Goal: Find specific page/section: Find specific page/section

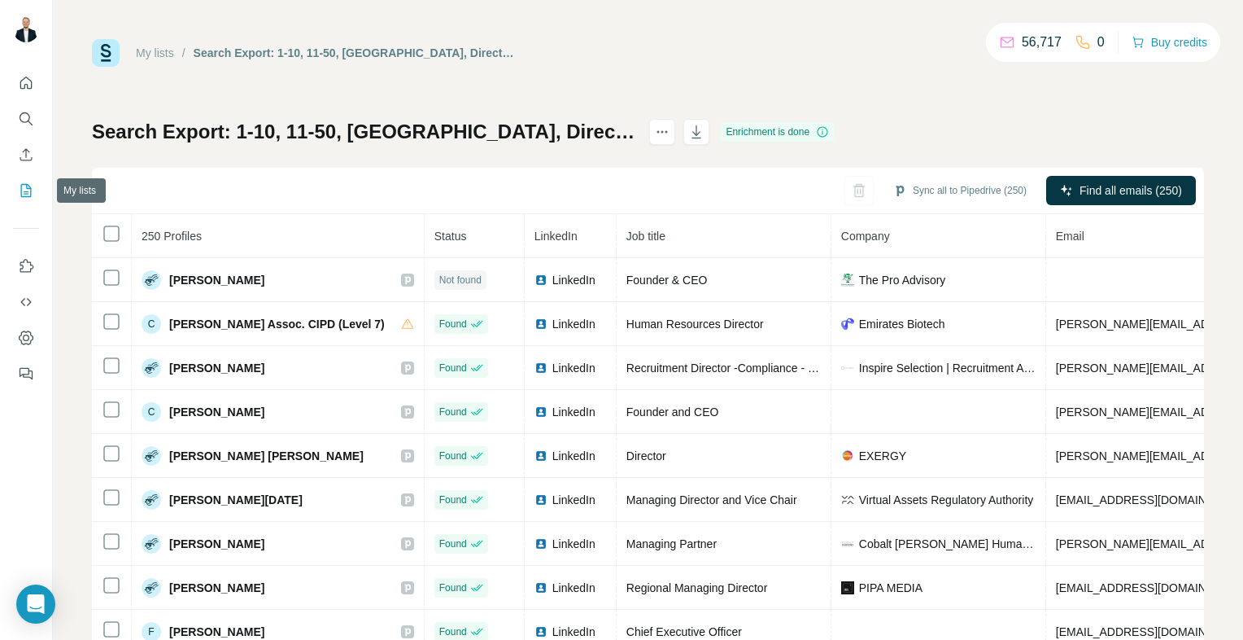
click at [21, 198] on icon "My lists" at bounding box center [26, 190] width 16 height 16
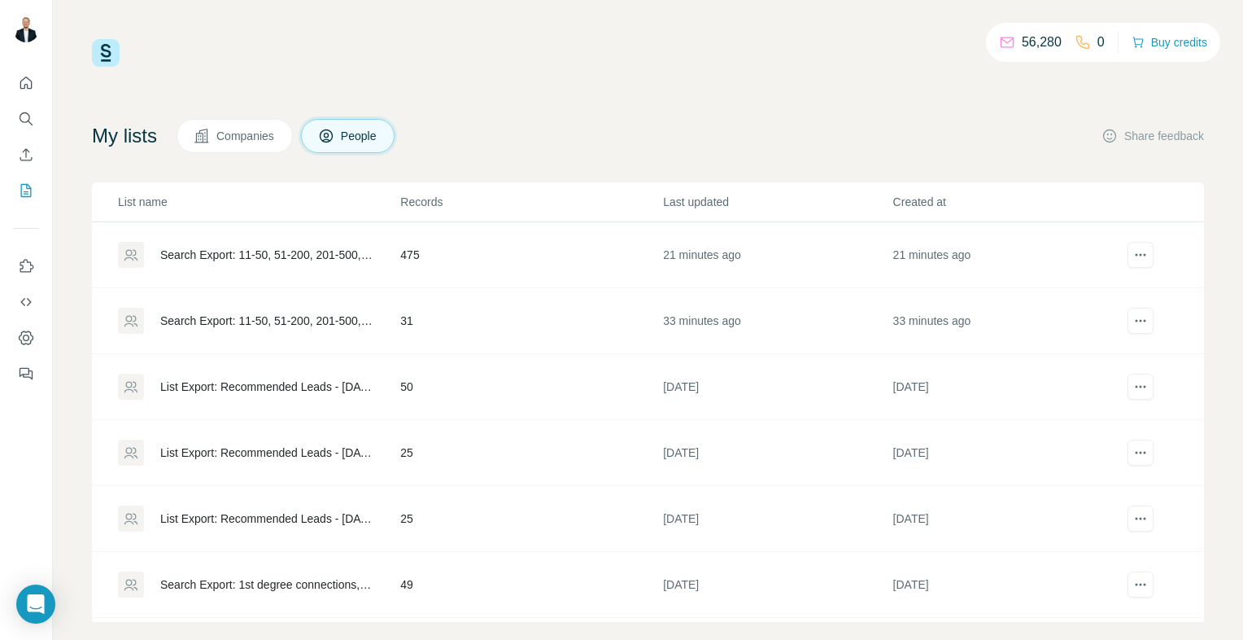
click at [528, 251] on td "475" at bounding box center [530, 255] width 263 height 66
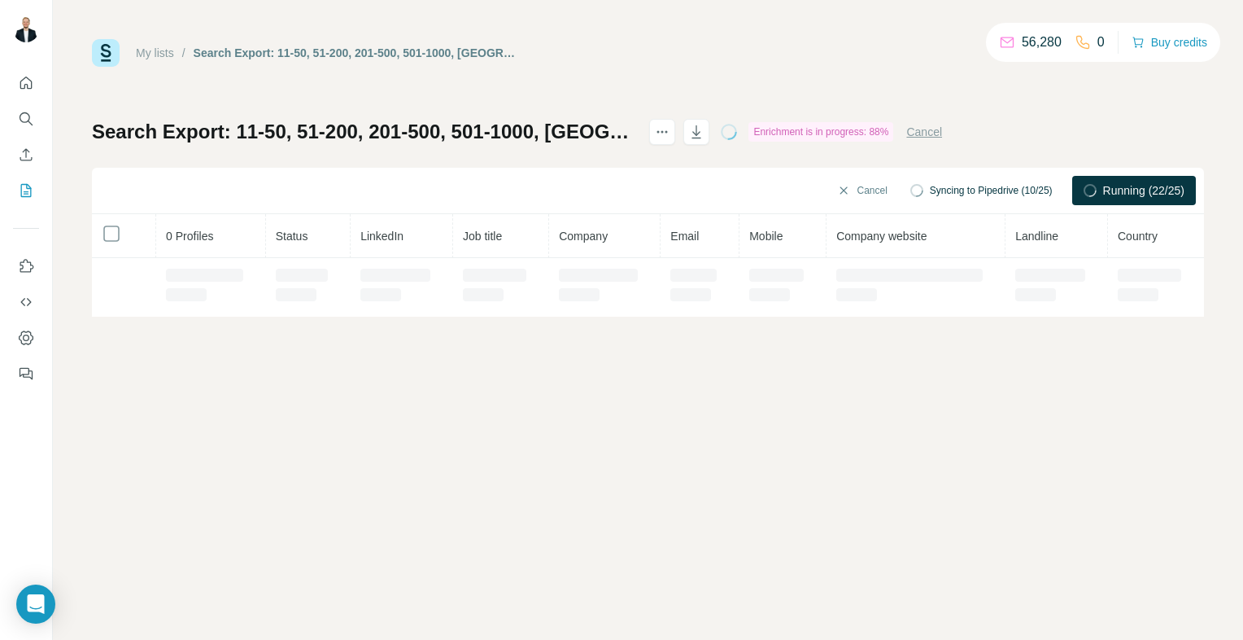
click at [296, 255] on th "Status" at bounding box center [308, 236] width 85 height 44
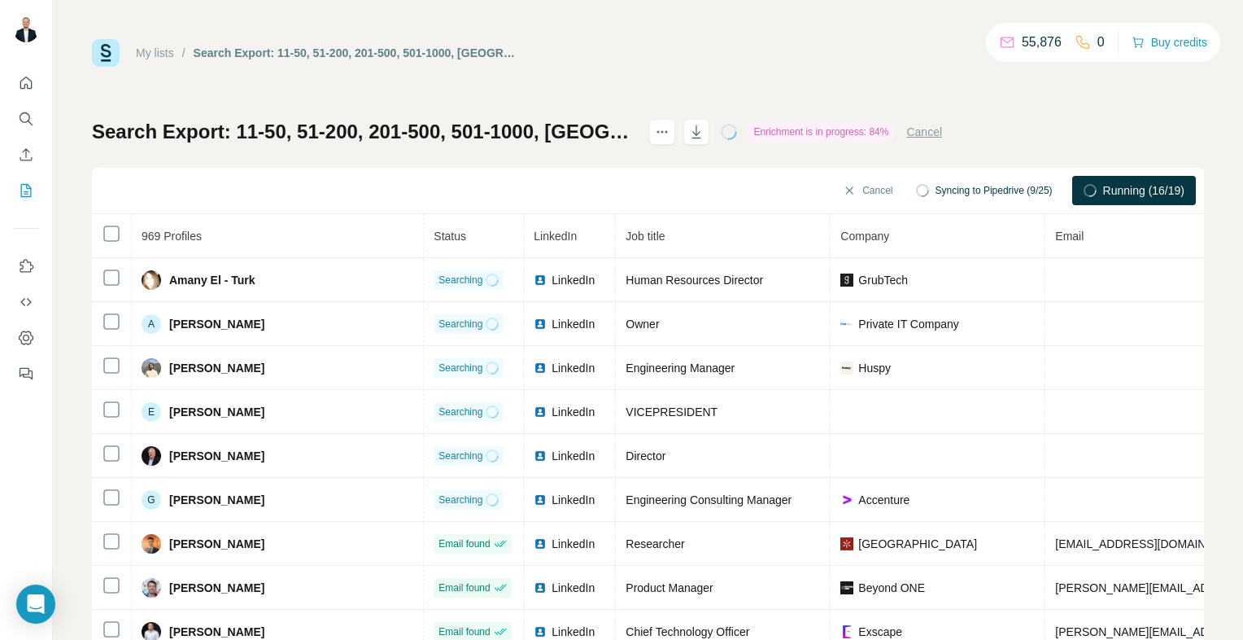
drag, startPoint x: 540, startPoint y: 278, endPoint x: 14, endPoint y: 92, distance: 558.4
click at [0, 0] on icon at bounding box center [0, 0] width 0 height 0
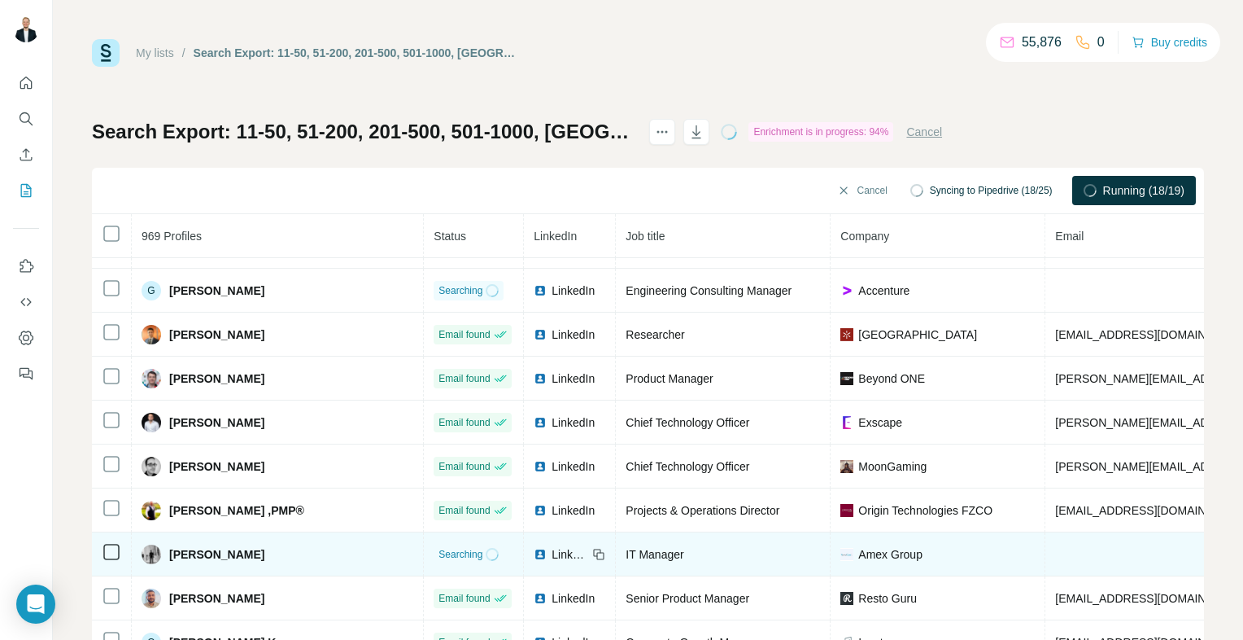
scroll to position [244, 0]
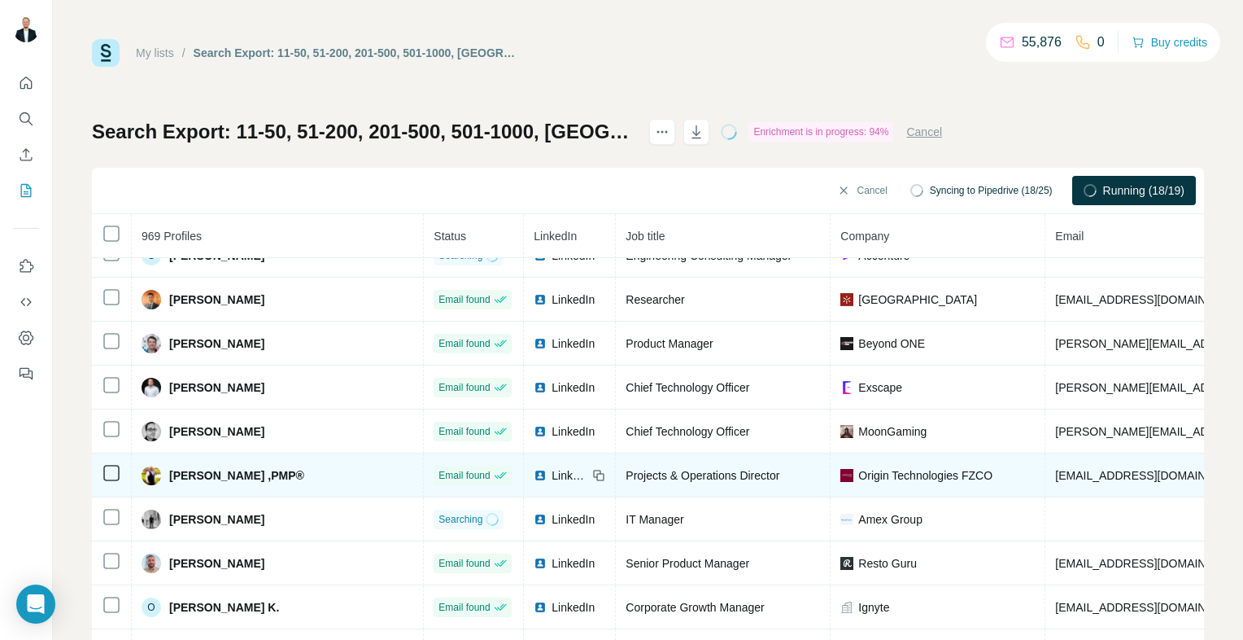
click at [592, 470] on icon at bounding box center [598, 475] width 13 height 13
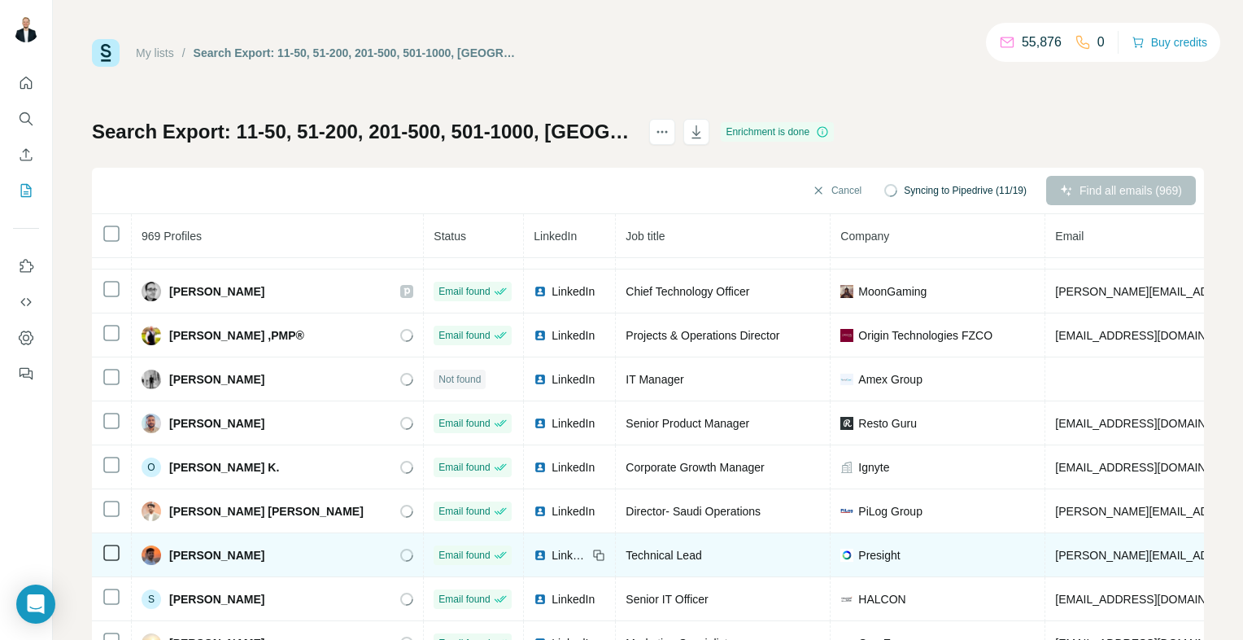
scroll to position [488, 0]
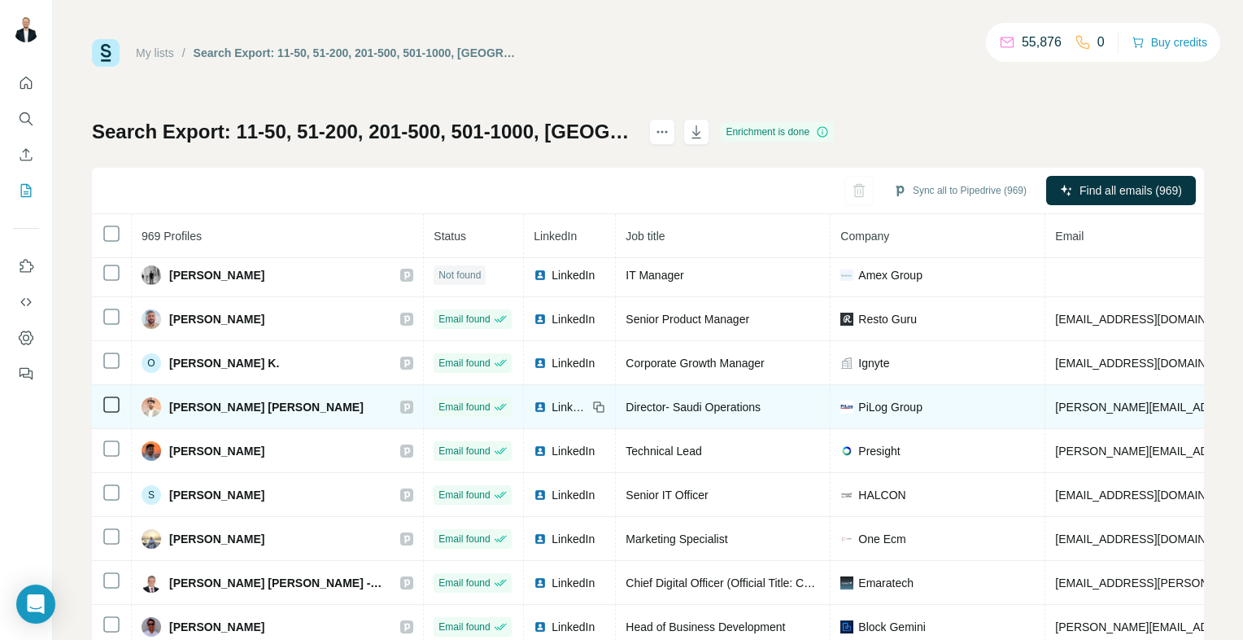
click at [592, 405] on icon at bounding box center [598, 406] width 13 height 13
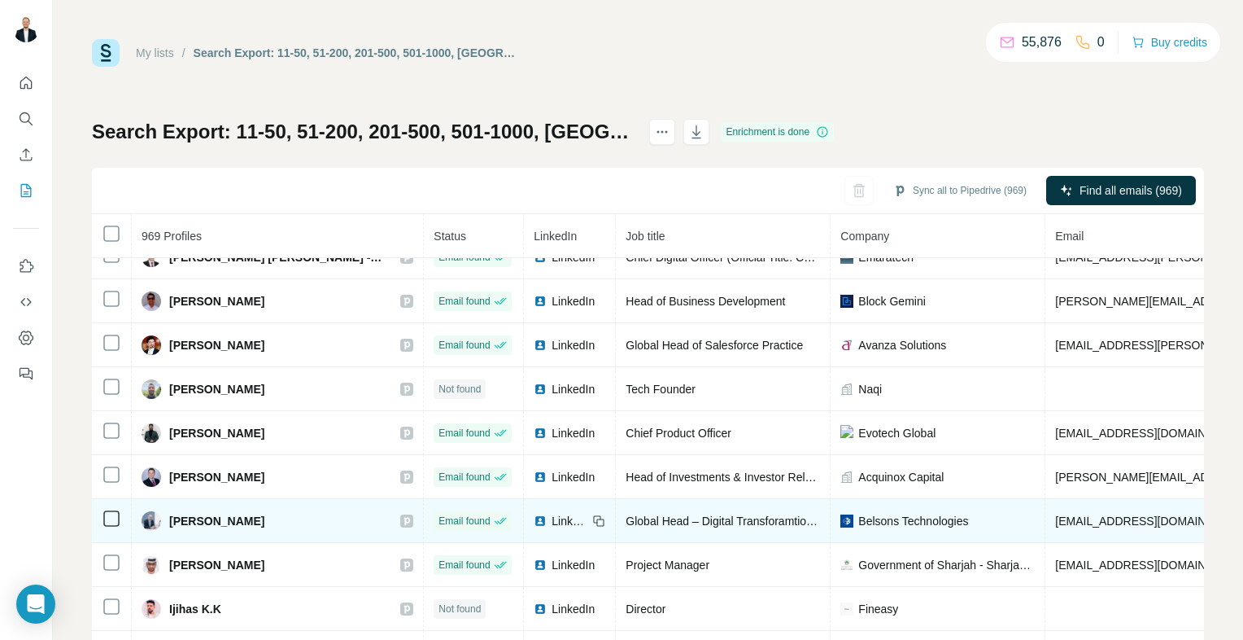
scroll to position [976, 0]
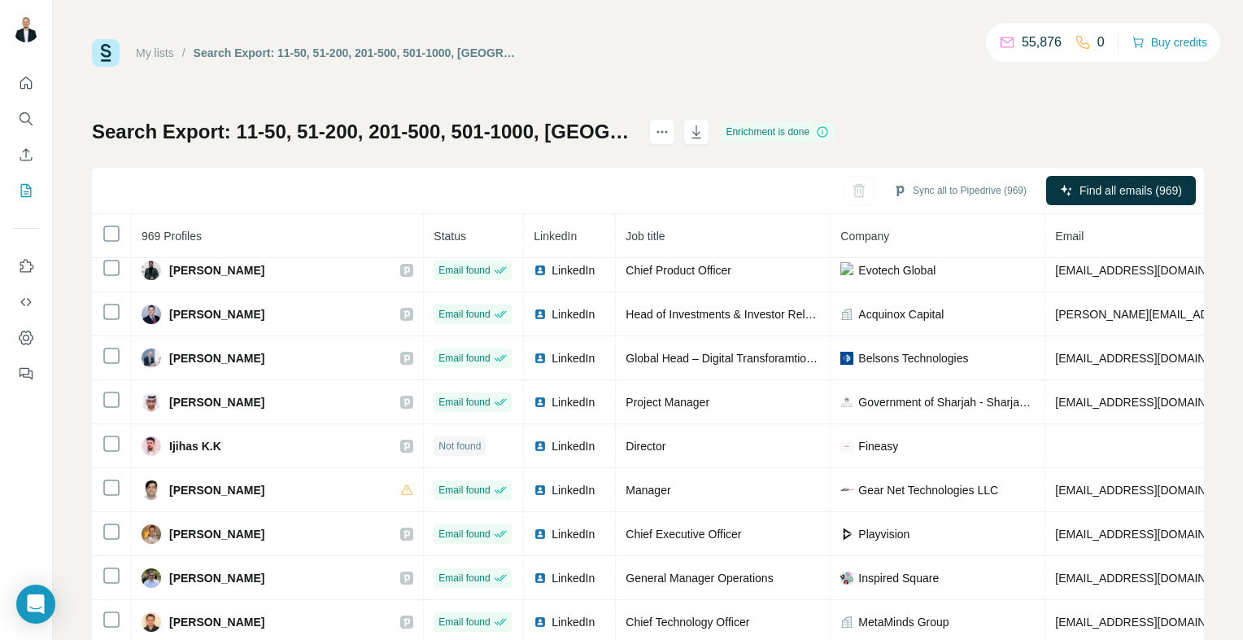
drag, startPoint x: 540, startPoint y: 437, endPoint x: 15, endPoint y: 152, distance: 597.8
click at [0, 0] on icon at bounding box center [0, 0] width 0 height 0
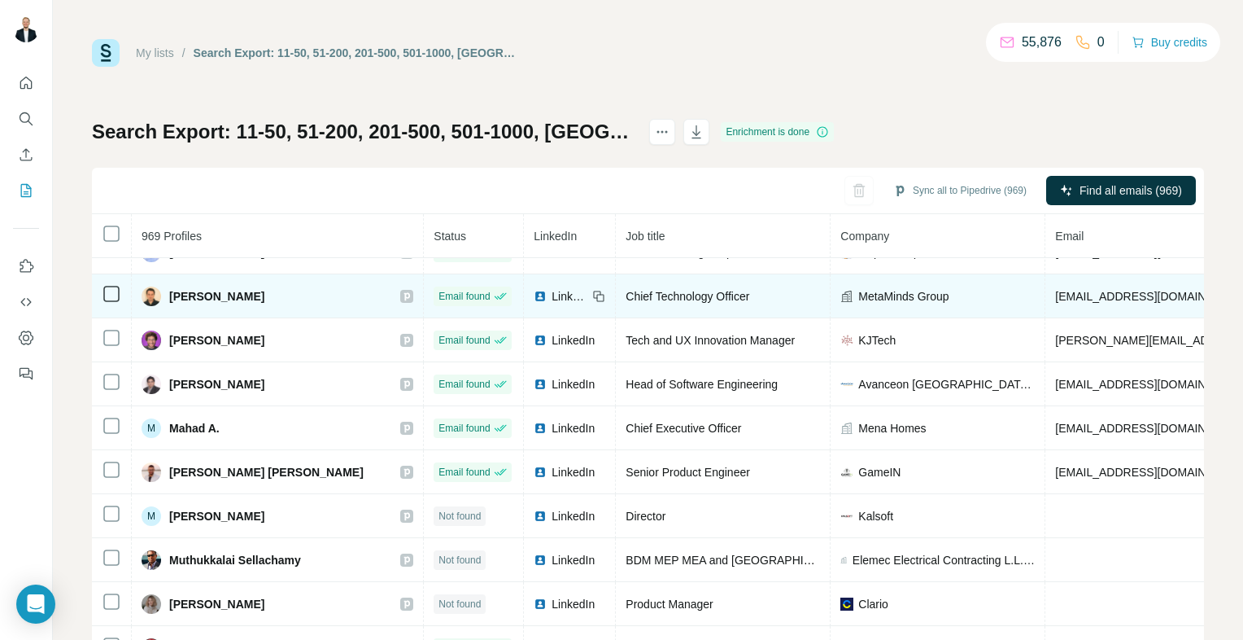
scroll to position [1220, 0]
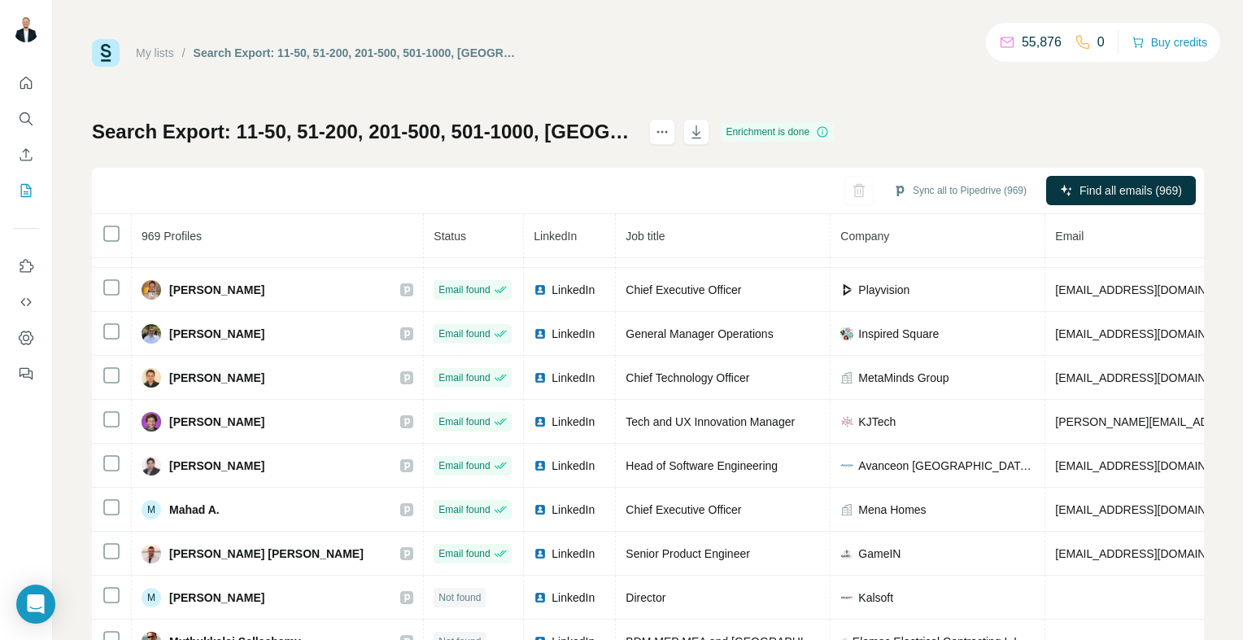
click at [0, 0] on icon at bounding box center [0, 0] width 0 height 0
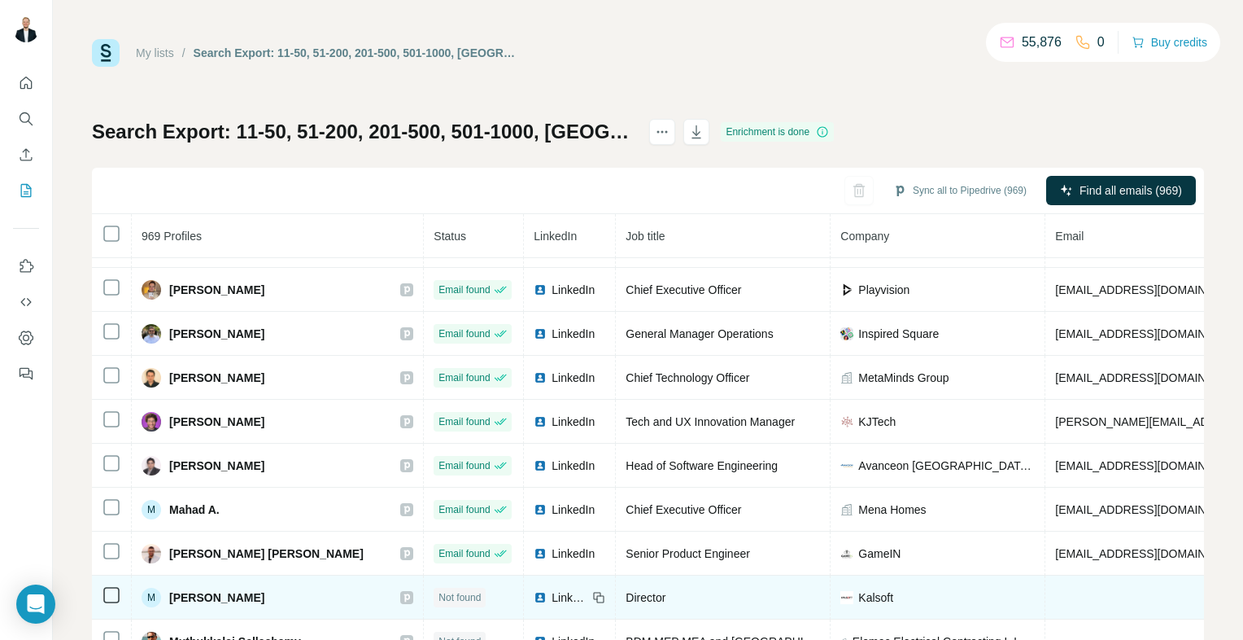
click at [594, 592] on icon at bounding box center [597, 595] width 7 height 7
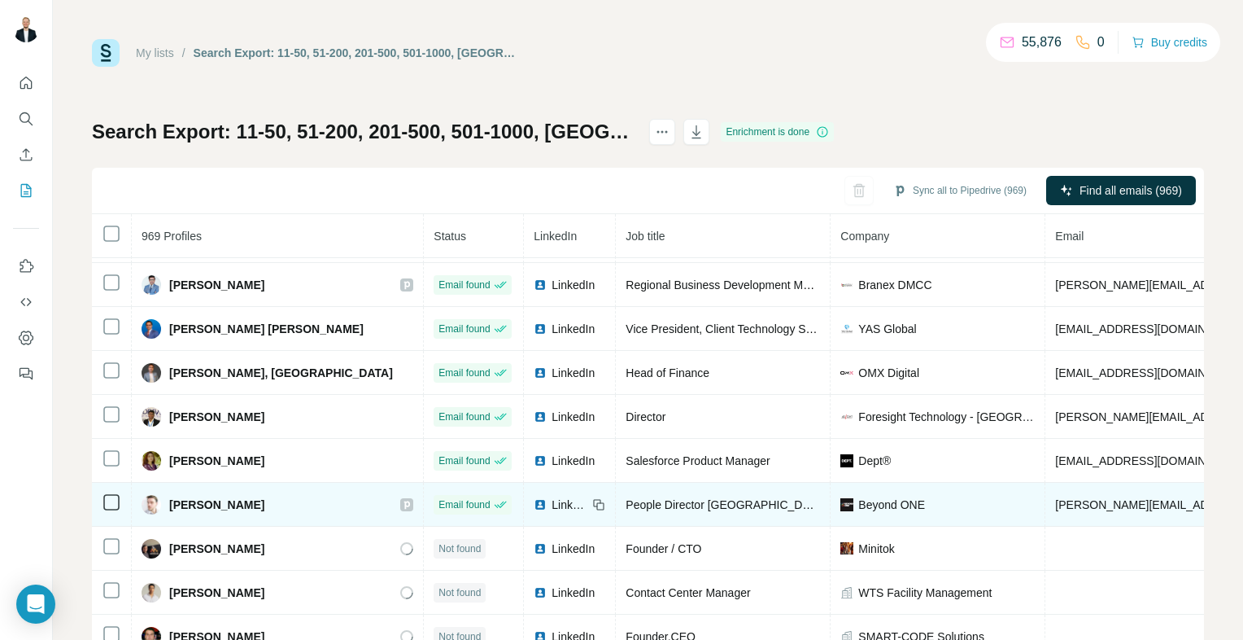
scroll to position [1790, 0]
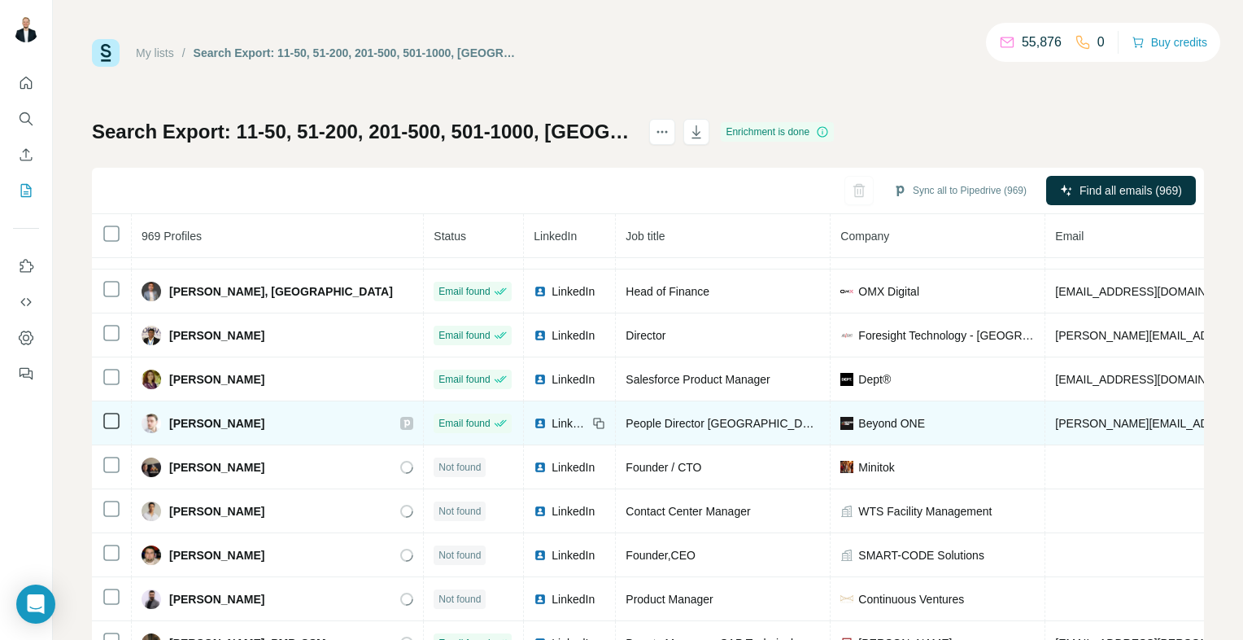
drag, startPoint x: 542, startPoint y: 408, endPoint x: 509, endPoint y: 390, distance: 38.2
click at [592, 417] on icon at bounding box center [598, 423] width 13 height 13
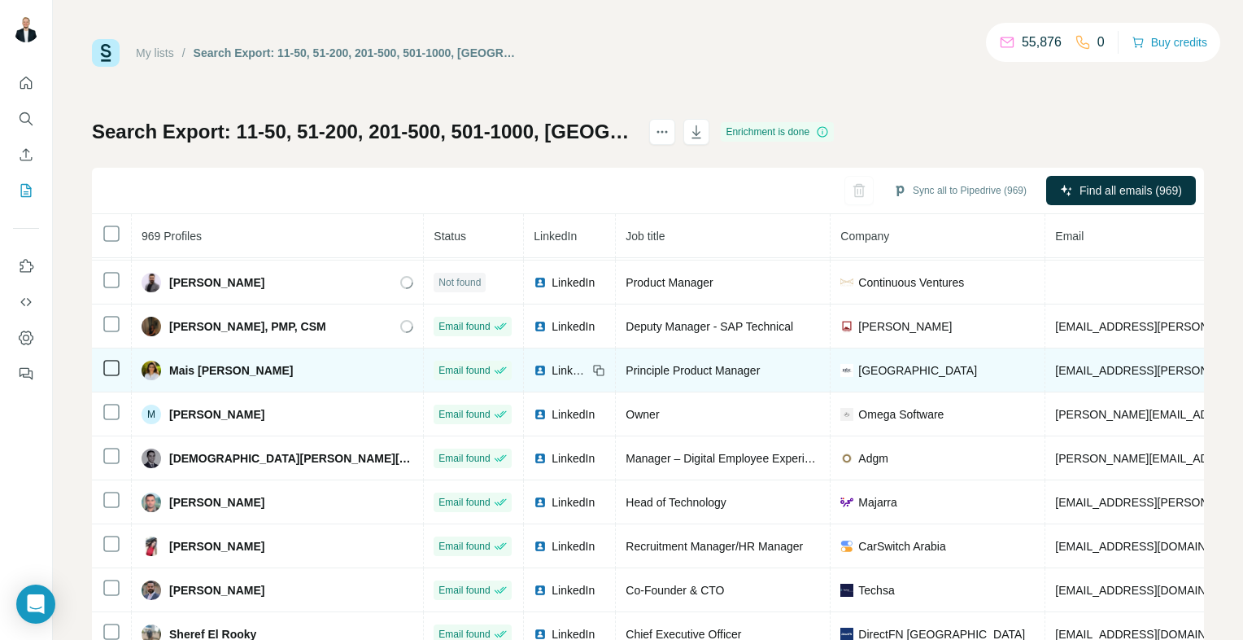
scroll to position [2197, 0]
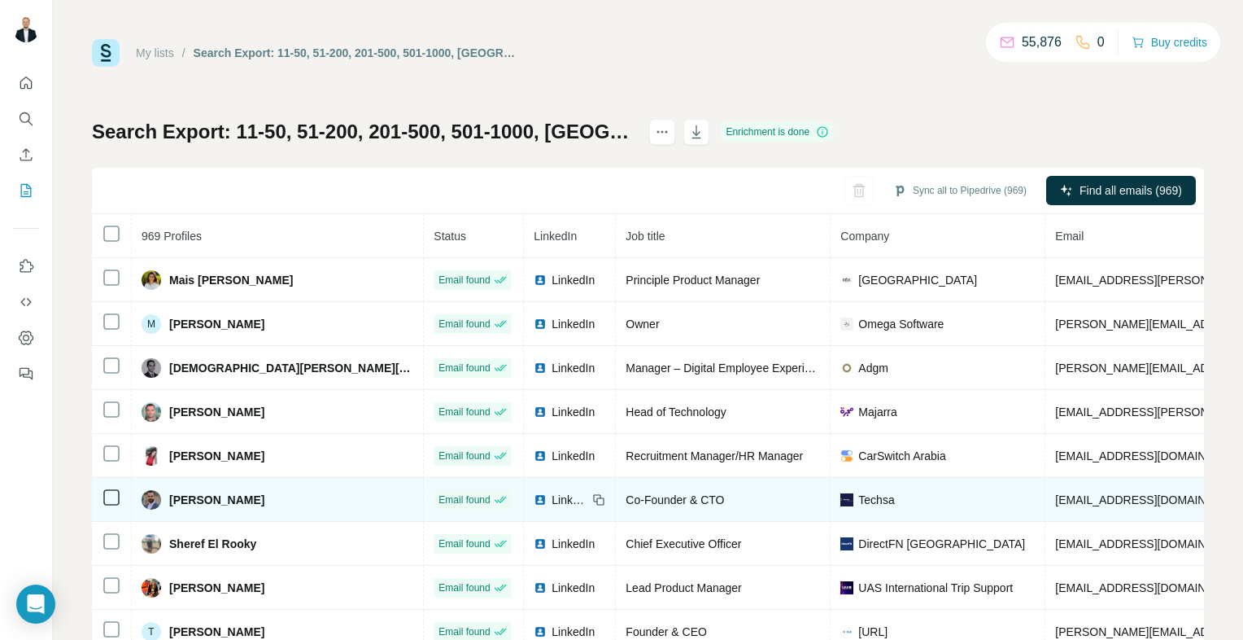
click at [592, 493] on icon at bounding box center [598, 499] width 13 height 13
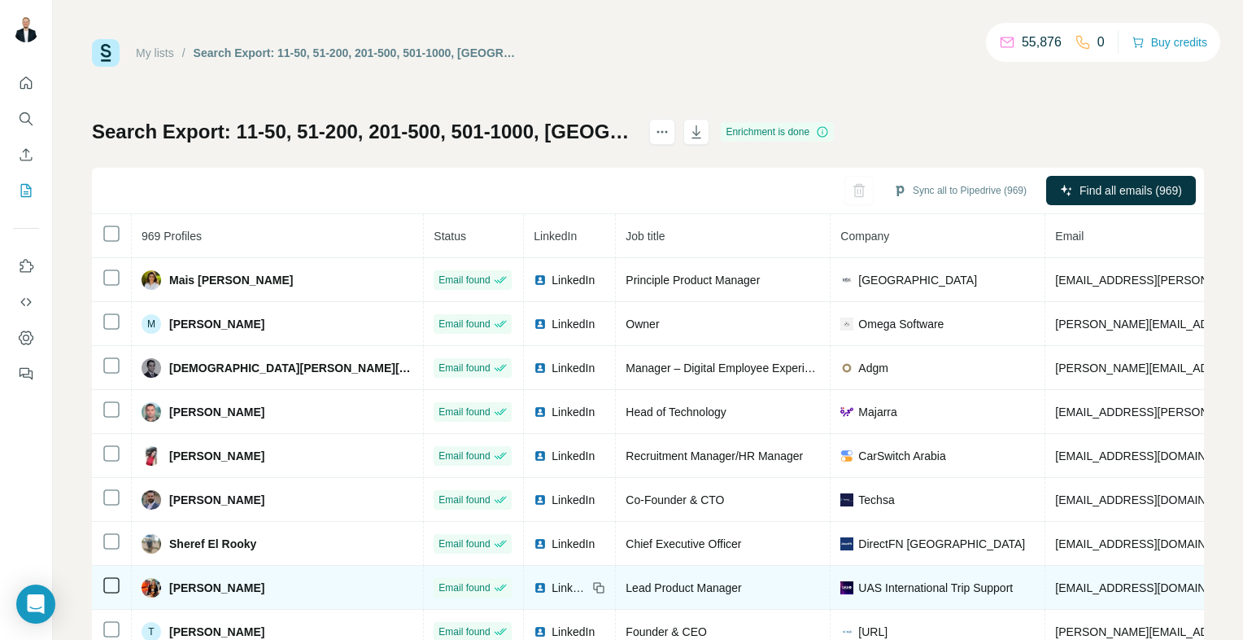
scroll to position [2278, 0]
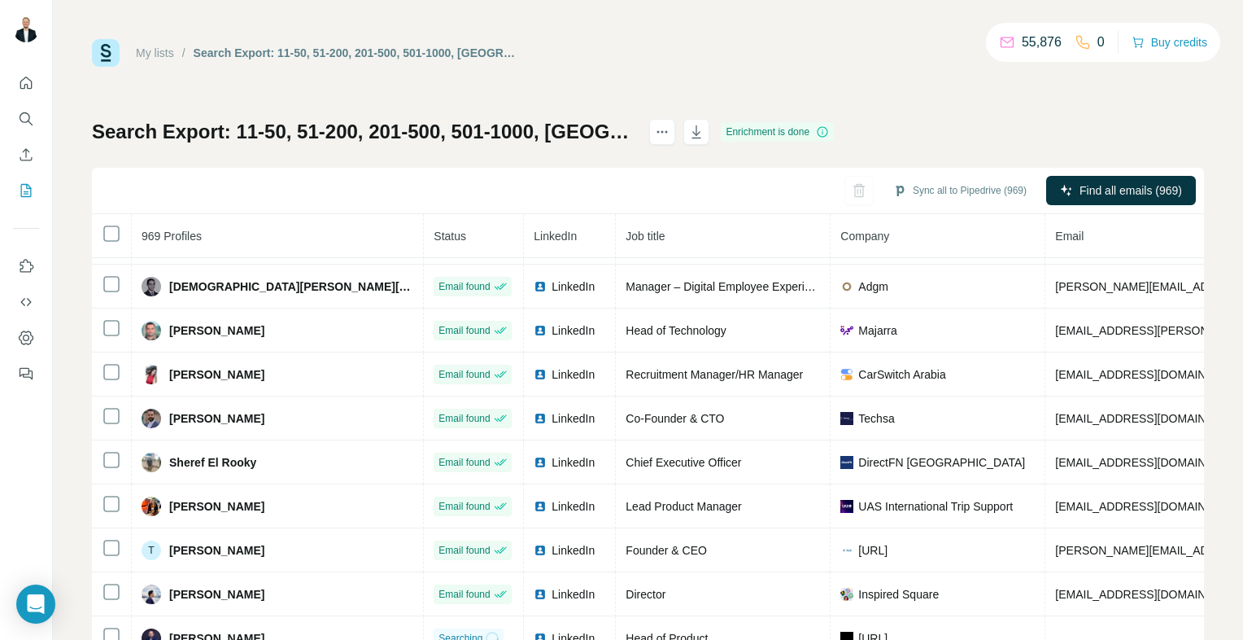
drag, startPoint x: 537, startPoint y: 533, endPoint x: 20, endPoint y: 376, distance: 540.8
click at [0, 0] on icon at bounding box center [0, 0] width 0 height 0
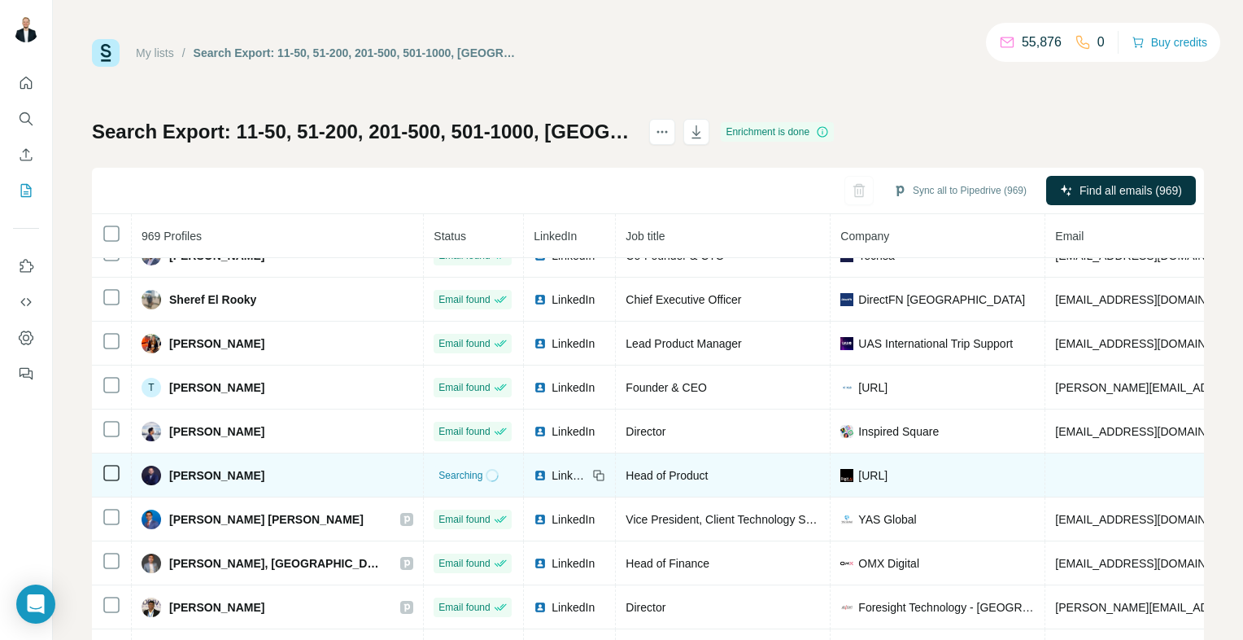
scroll to position [2522, 0]
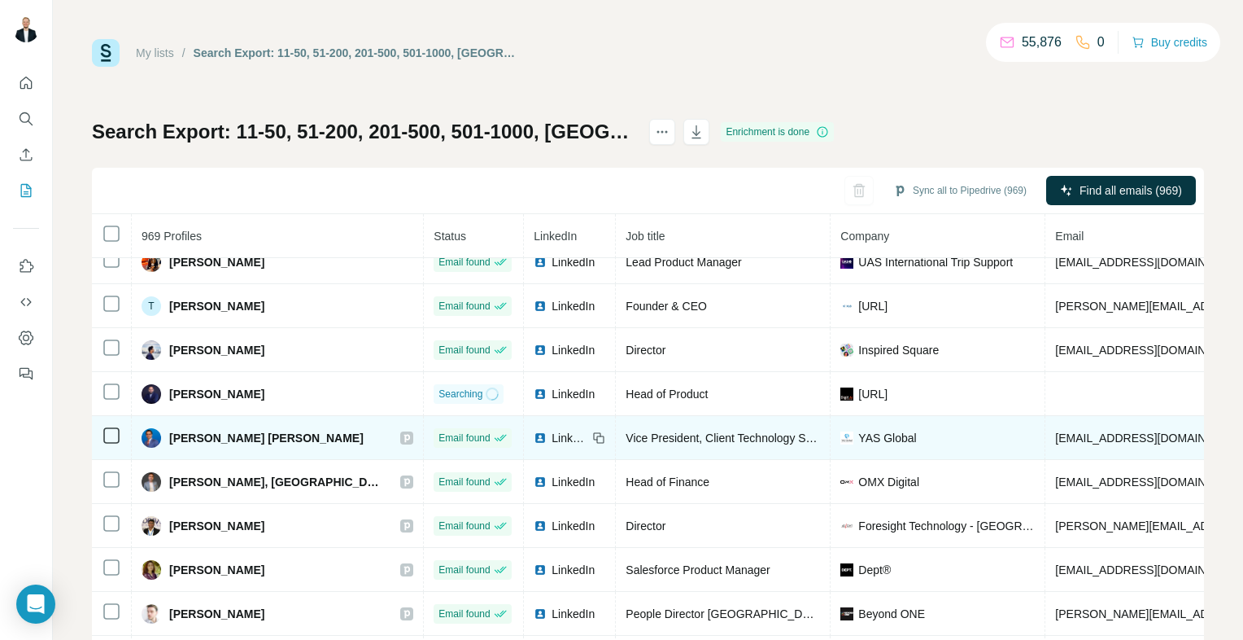
click at [592, 431] on icon at bounding box center [598, 437] width 13 height 13
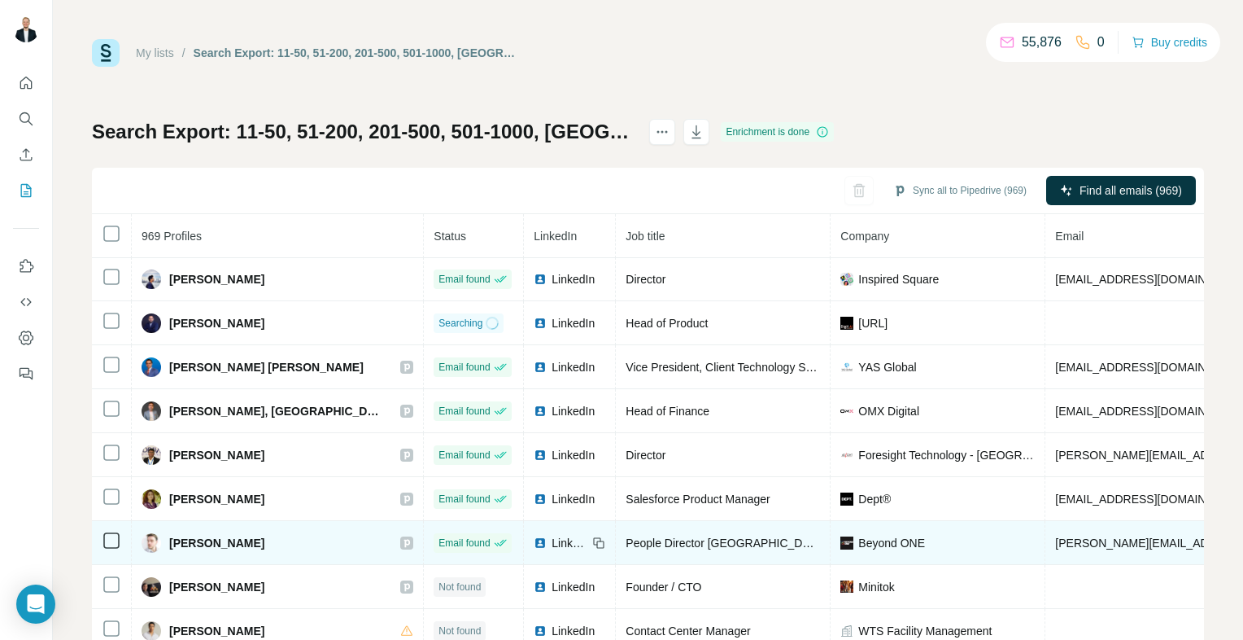
scroll to position [2604, 0]
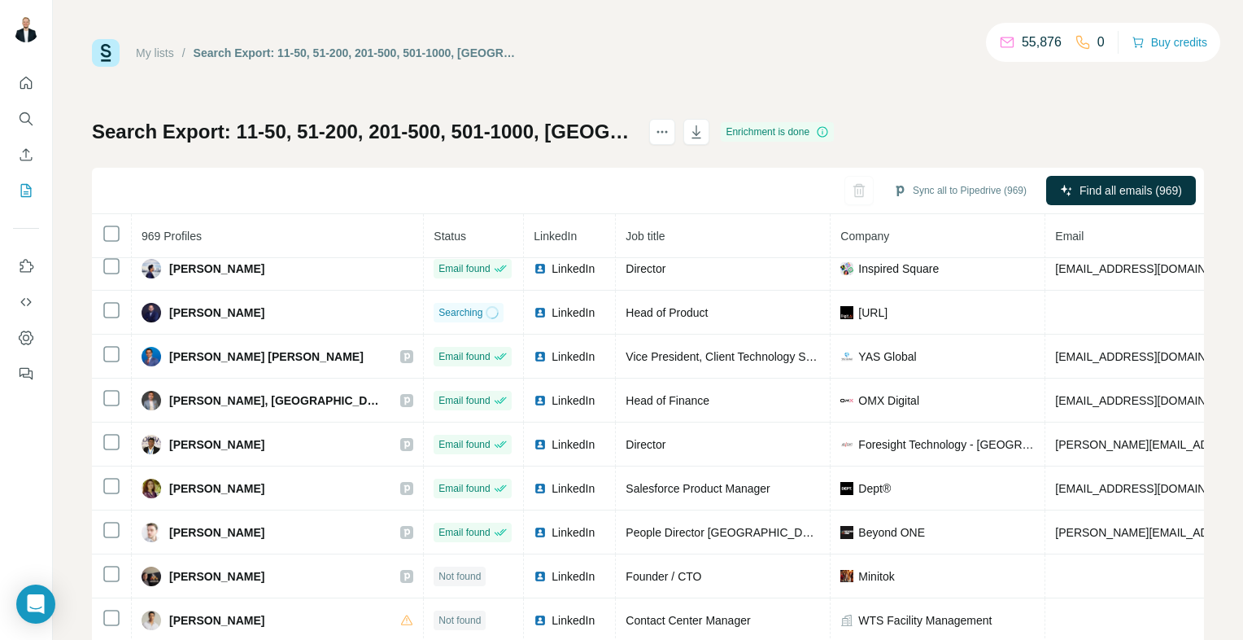
drag, startPoint x: 537, startPoint y: 421, endPoint x: 20, endPoint y: 286, distance: 535.0
click at [0, 0] on icon at bounding box center [0, 0] width 0 height 0
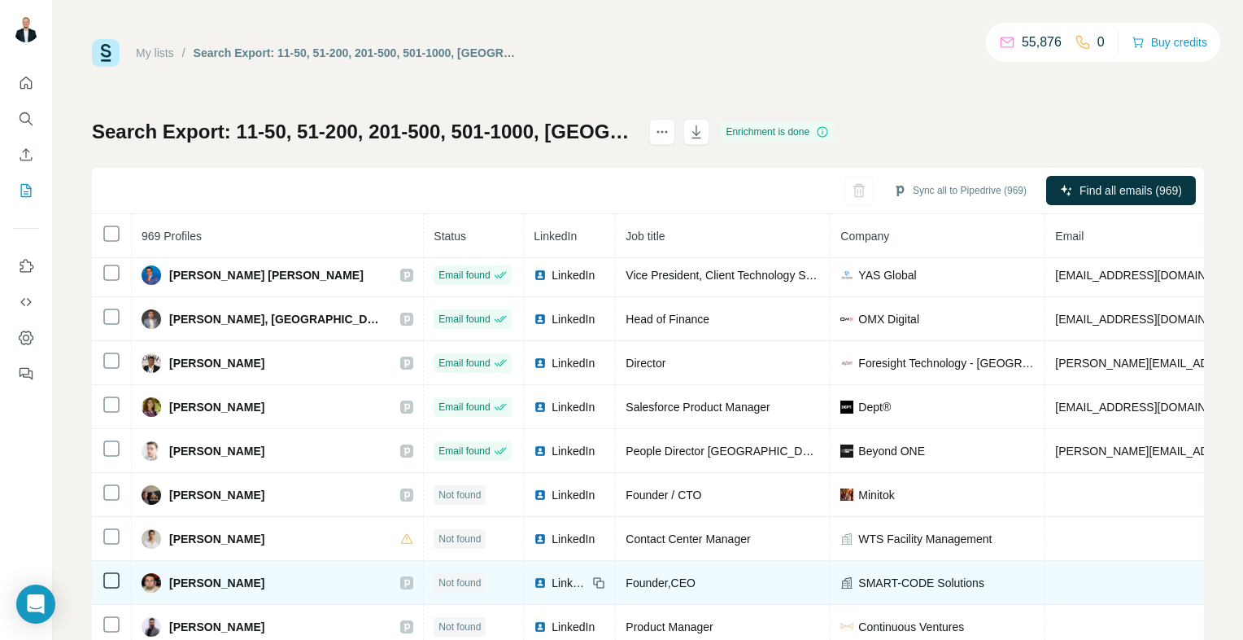
scroll to position [2766, 0]
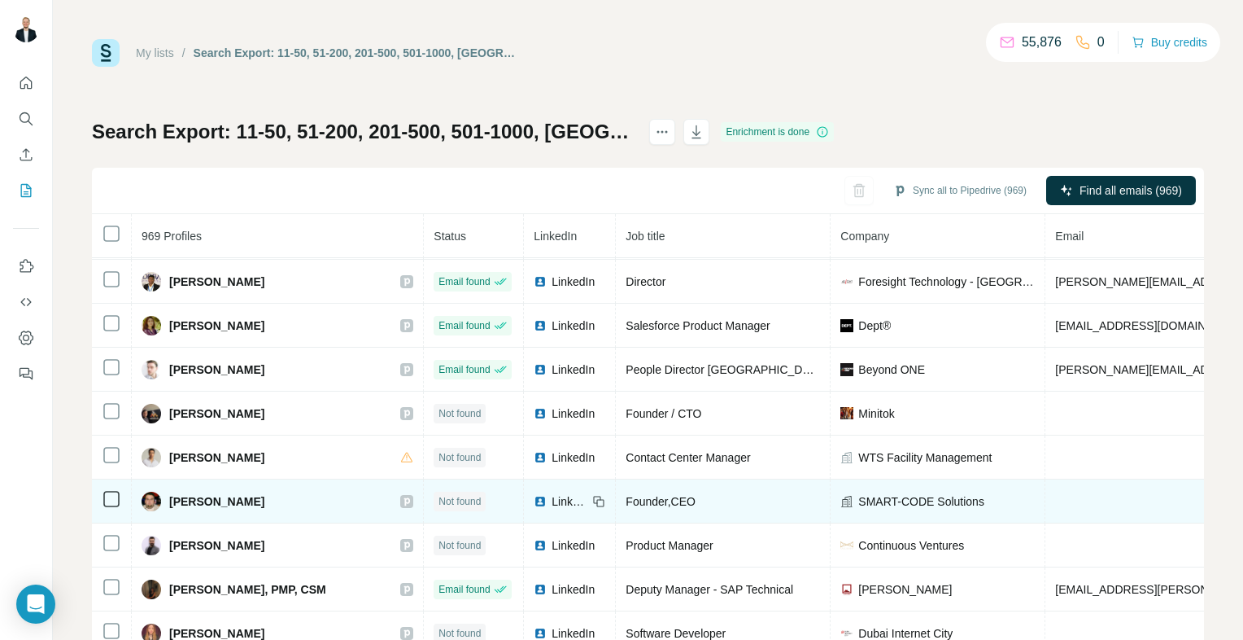
click at [639, 493] on div "Founder,CEO" at bounding box center [723, 501] width 194 height 16
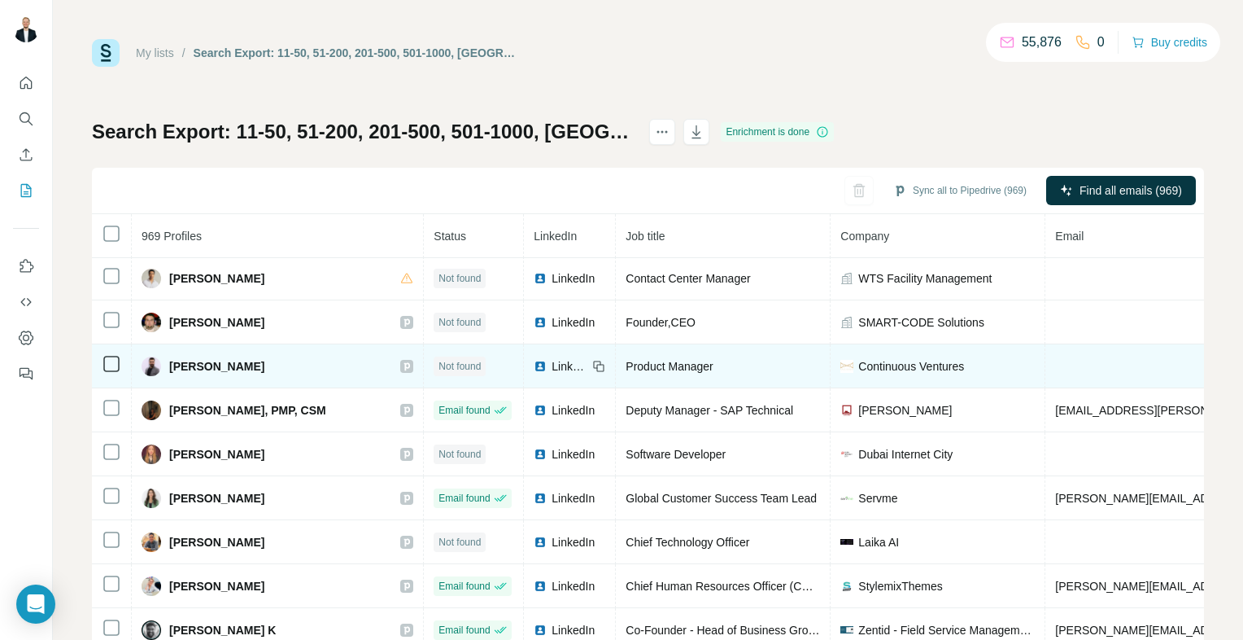
scroll to position [3010, 0]
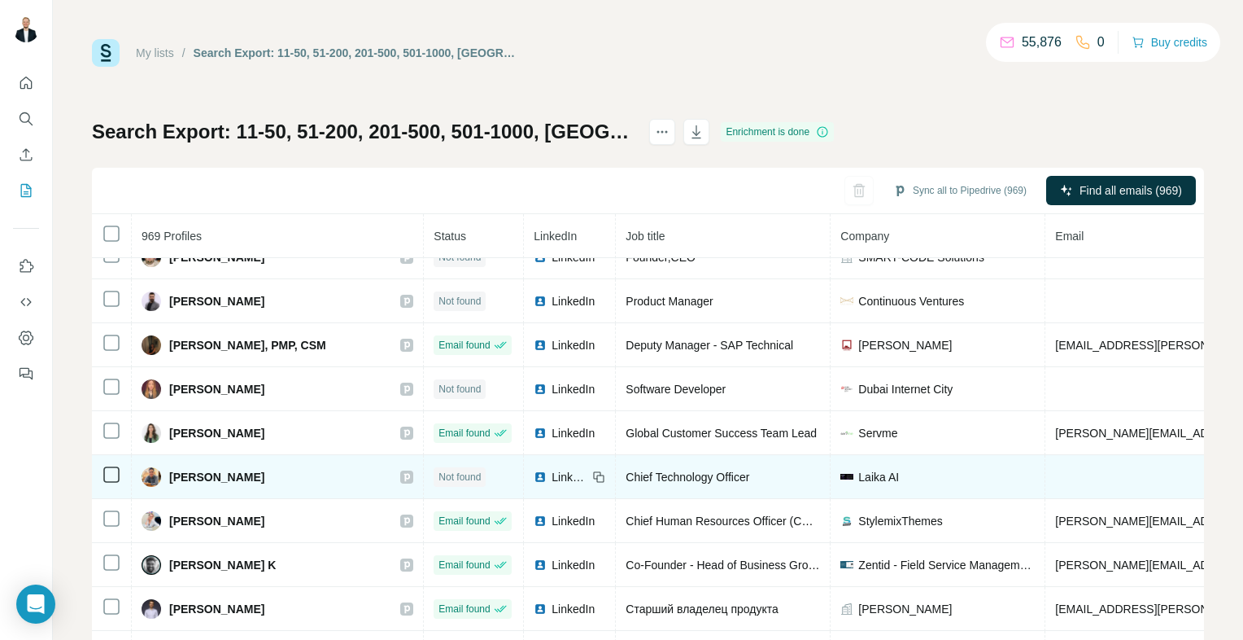
click at [597, 474] on icon at bounding box center [600, 477] width 7 height 7
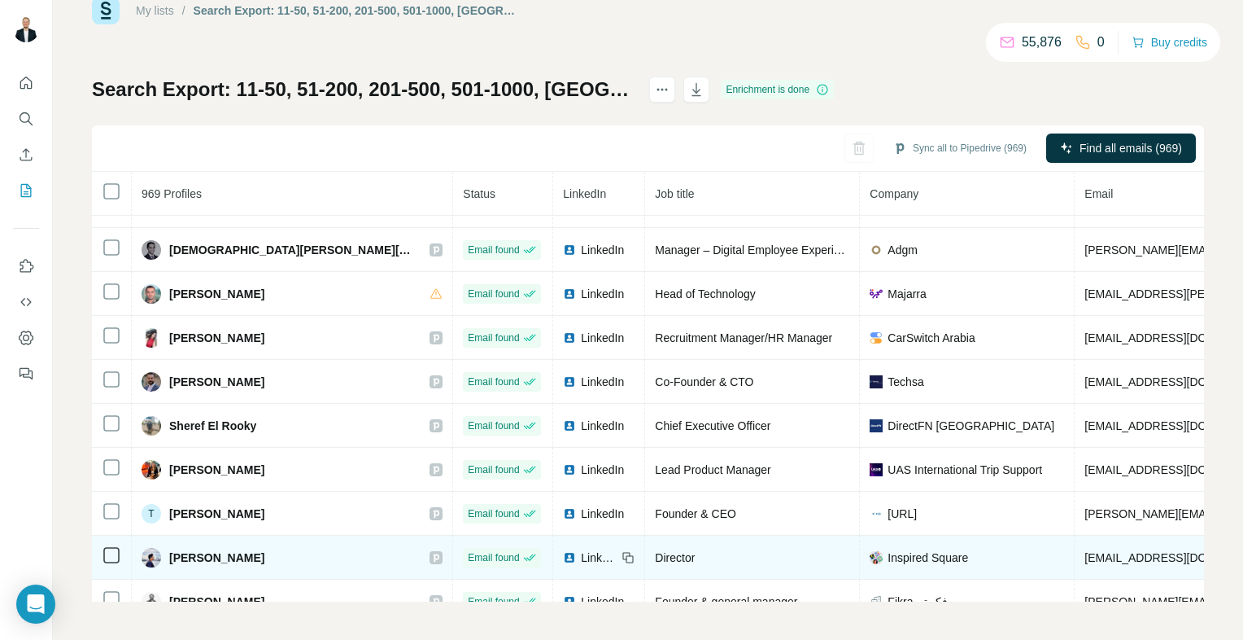
scroll to position [3835, 0]
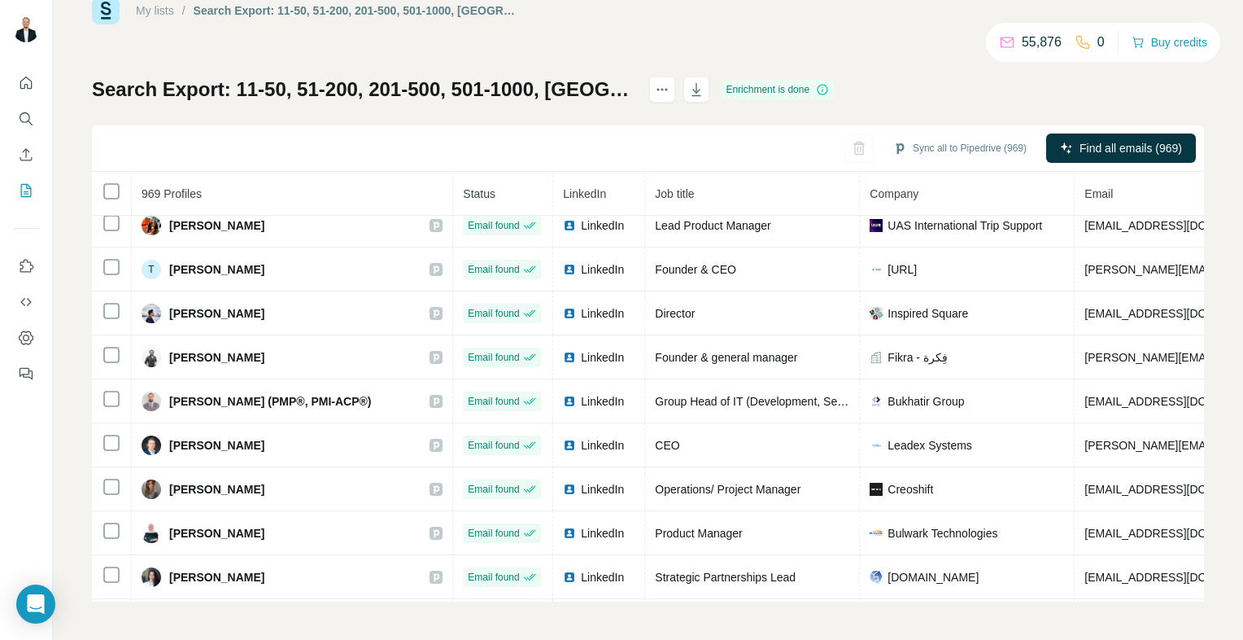
click at [0, 0] on icon at bounding box center [0, 0] width 0 height 0
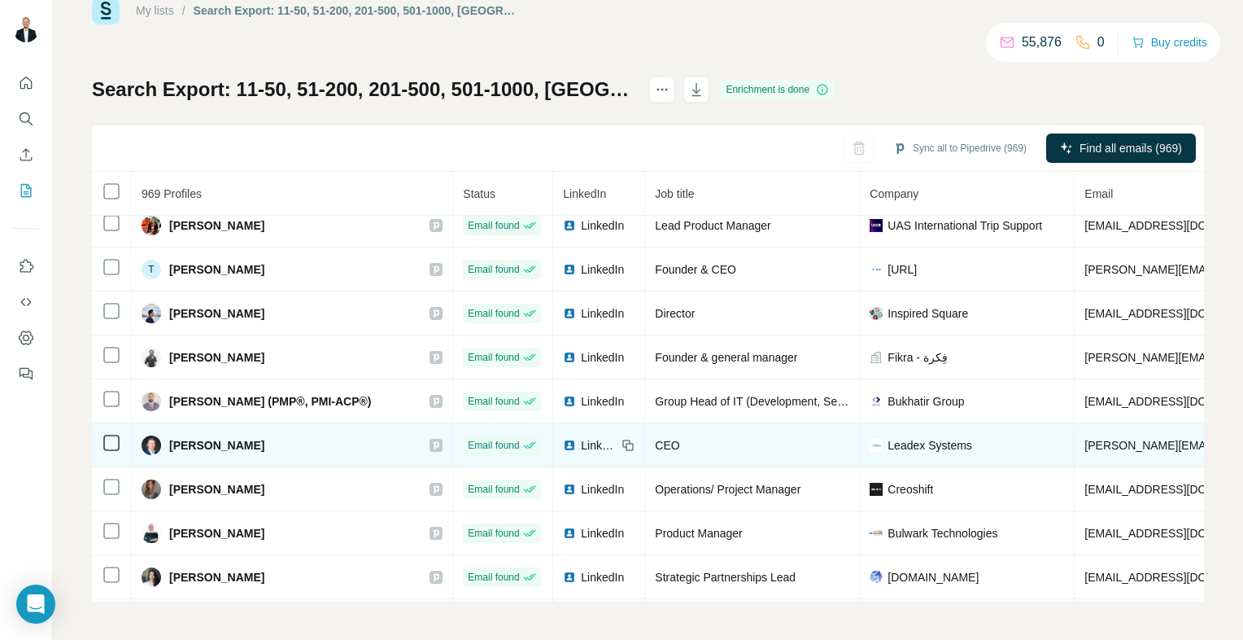
drag, startPoint x: 309, startPoint y: 411, endPoint x: 229, endPoint y: 413, distance: 80.6
click at [229, 435] on div "[PERSON_NAME]" at bounding box center [292, 445] width 301 height 20
copy span "Skorobogatko"
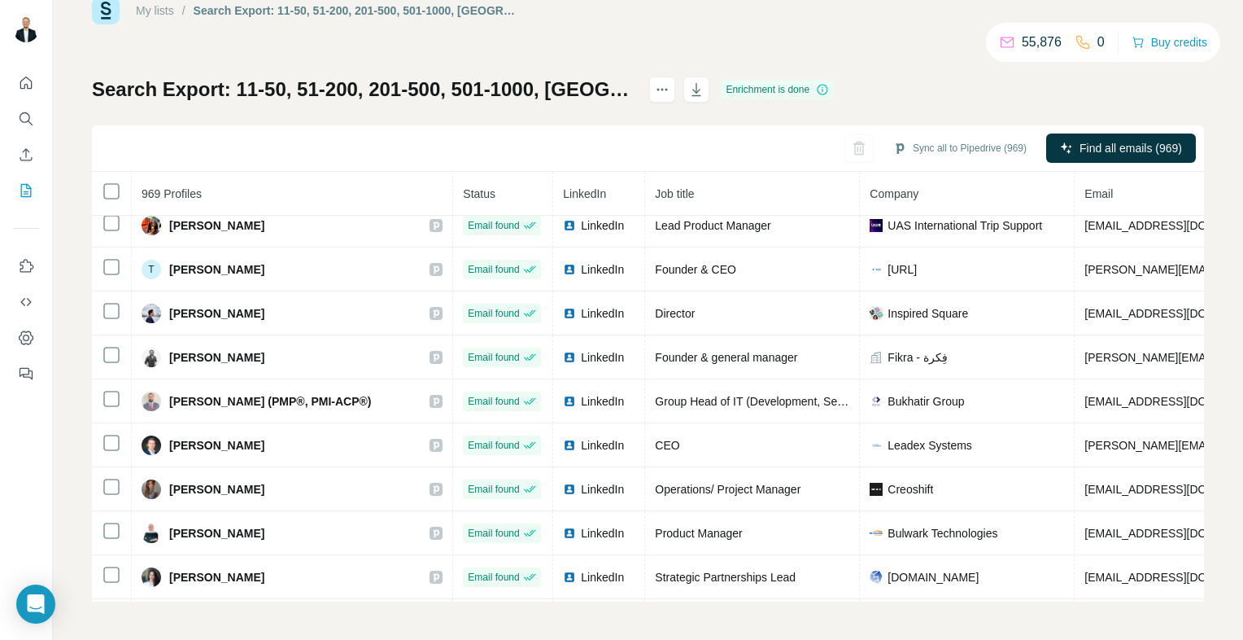
drag, startPoint x: 541, startPoint y: 415, endPoint x: 26, endPoint y: 226, distance: 548.5
click at [0, 0] on icon at bounding box center [0, 0] width 0 height 0
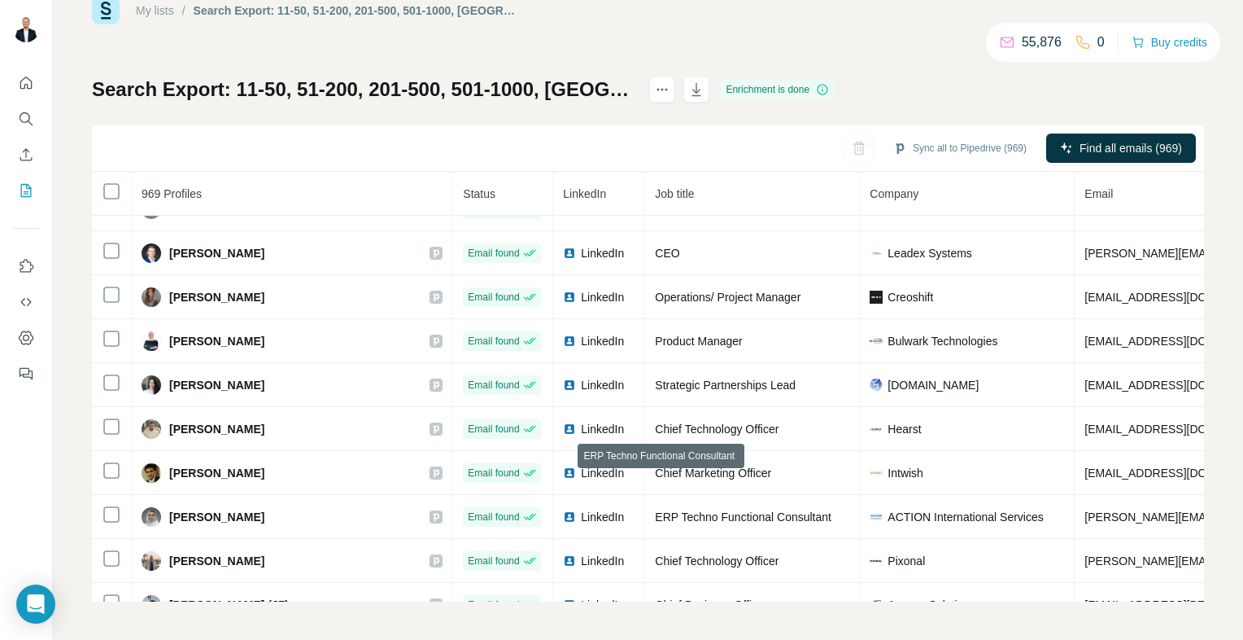
scroll to position [4352, 0]
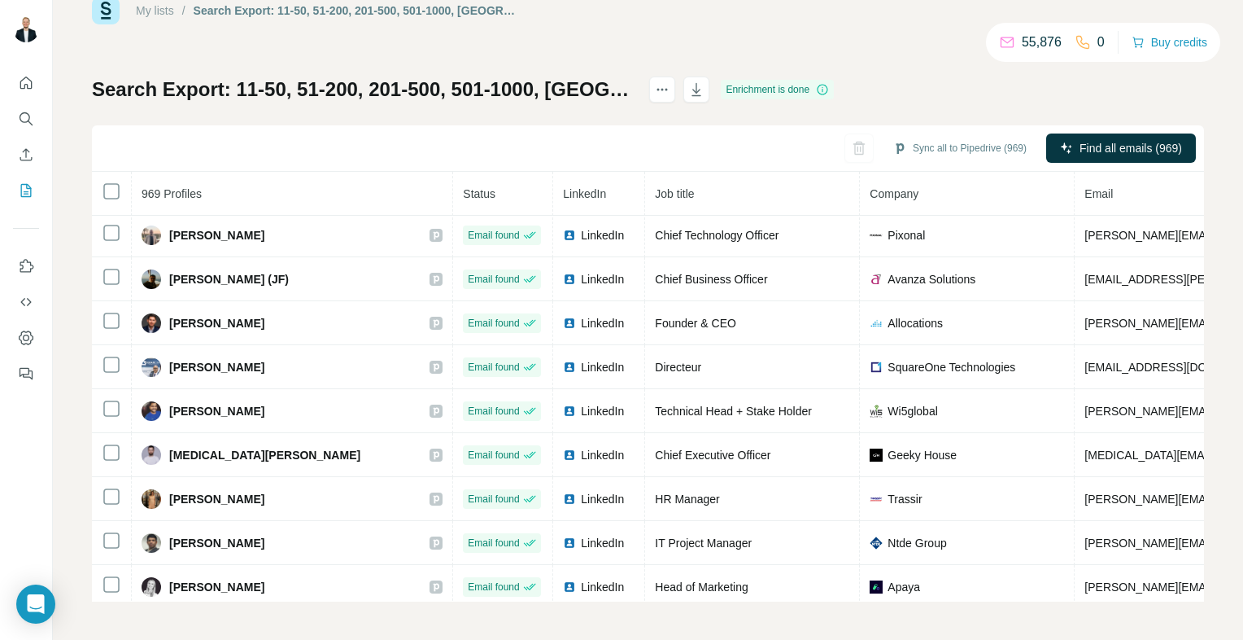
click at [0, 0] on icon at bounding box center [0, 0] width 0 height 0
drag, startPoint x: 543, startPoint y: 466, endPoint x: 0, endPoint y: 308, distance: 565.2
click at [0, 0] on icon at bounding box center [0, 0] width 0 height 0
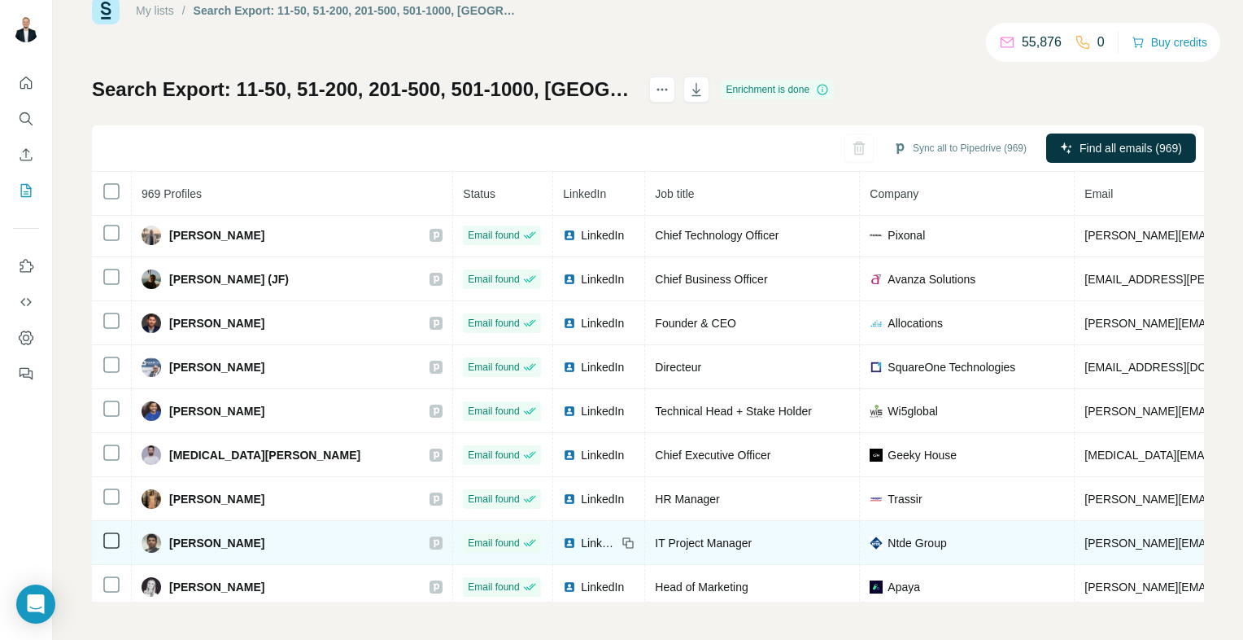
scroll to position [4434, 0]
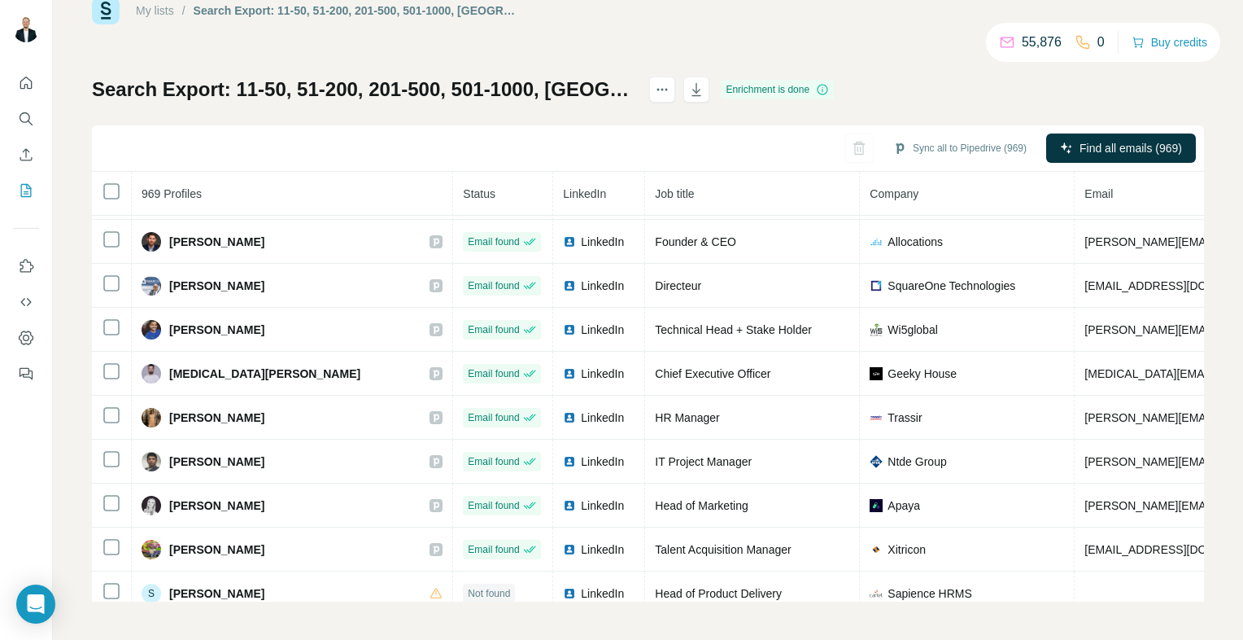
drag, startPoint x: 537, startPoint y: 514, endPoint x: 3, endPoint y: 330, distance: 564.5
click at [0, 0] on icon at bounding box center [0, 0] width 0 height 0
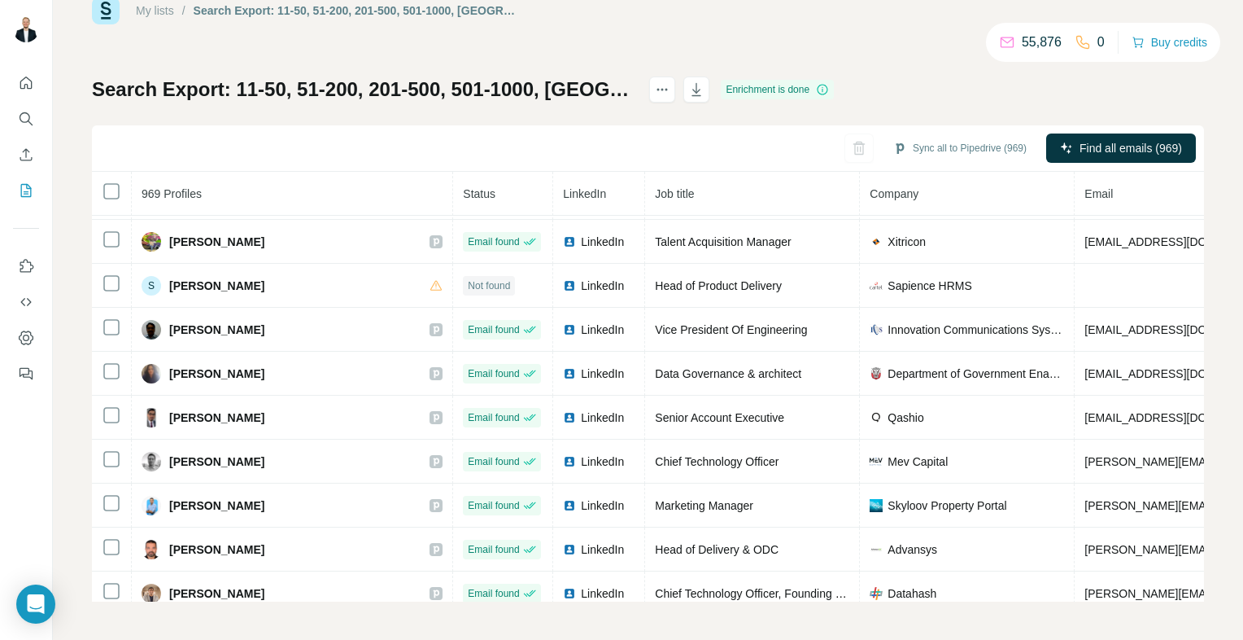
scroll to position [4899, 0]
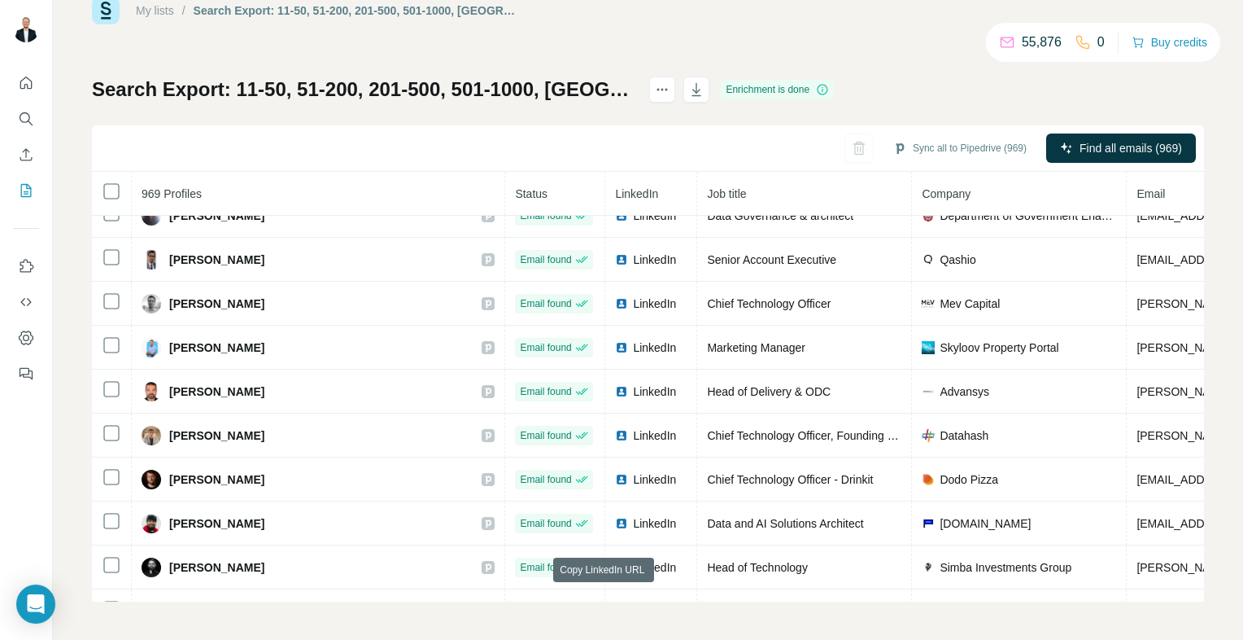
click at [0, 0] on icon at bounding box center [0, 0] width 0 height 0
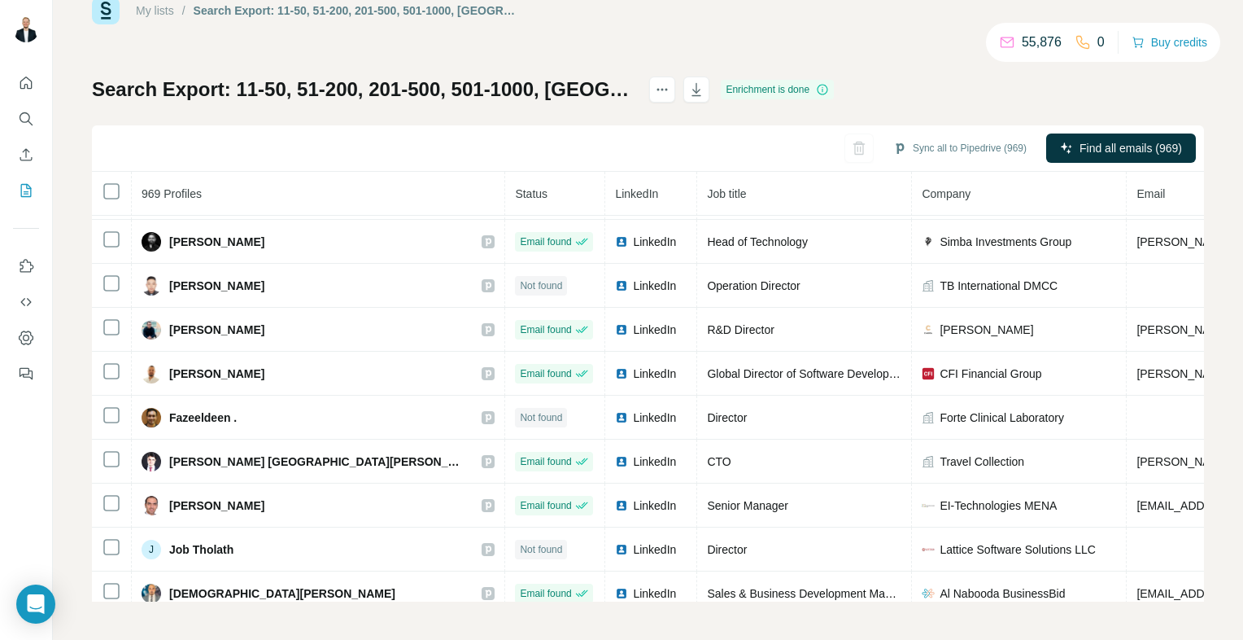
drag, startPoint x: 542, startPoint y: 508, endPoint x: 2, endPoint y: 315, distance: 573.6
click at [0, 0] on icon at bounding box center [0, 0] width 0 height 0
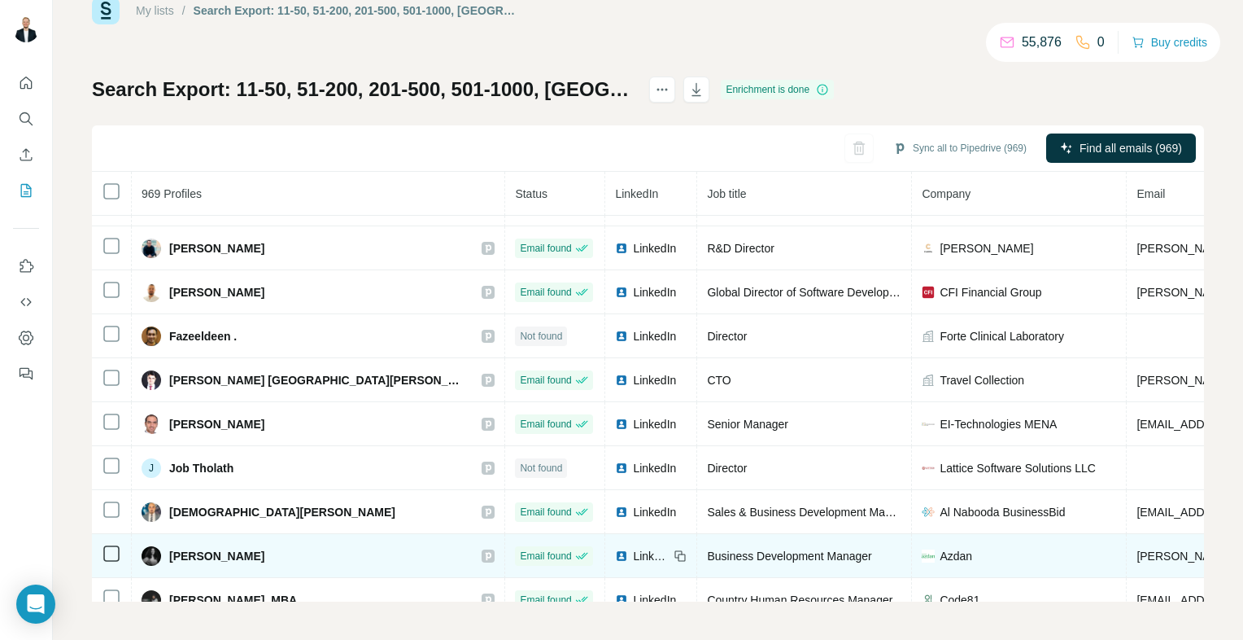
scroll to position [5335, 0]
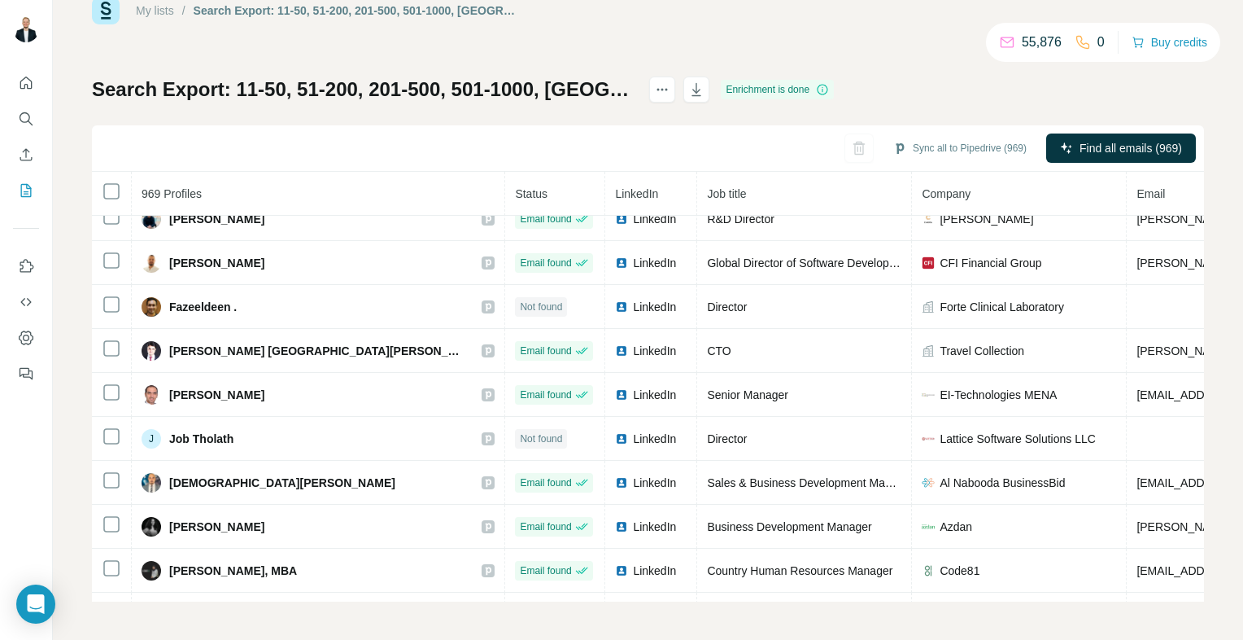
click at [0, 0] on icon at bounding box center [0, 0] width 0 height 0
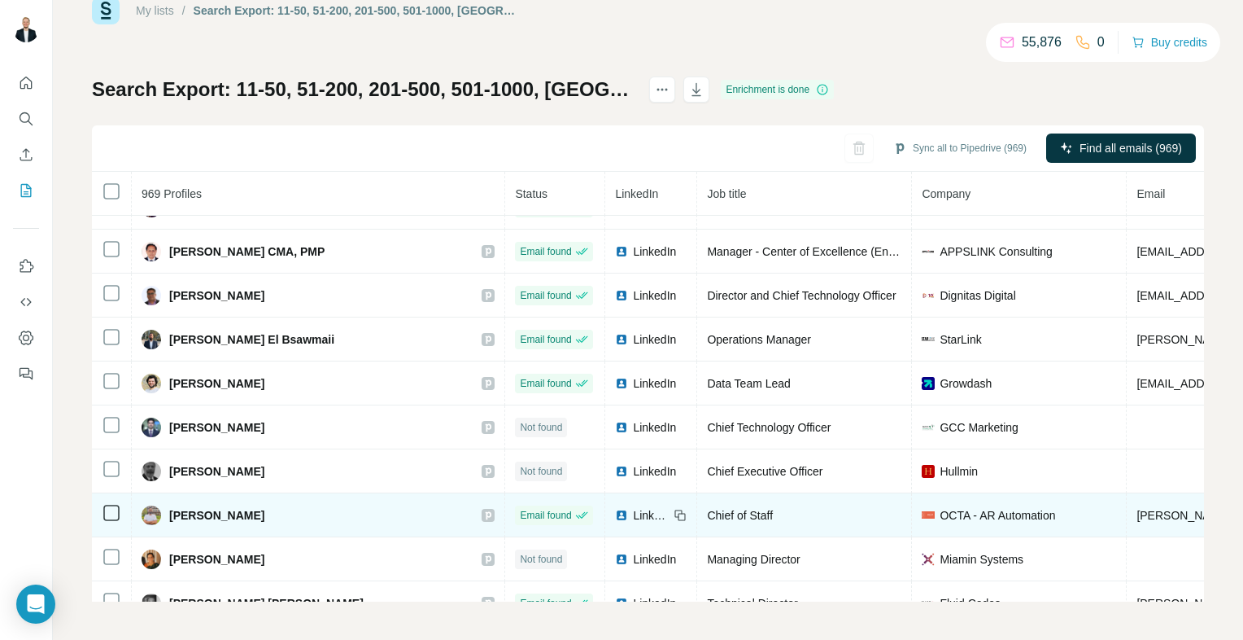
scroll to position [5771, 0]
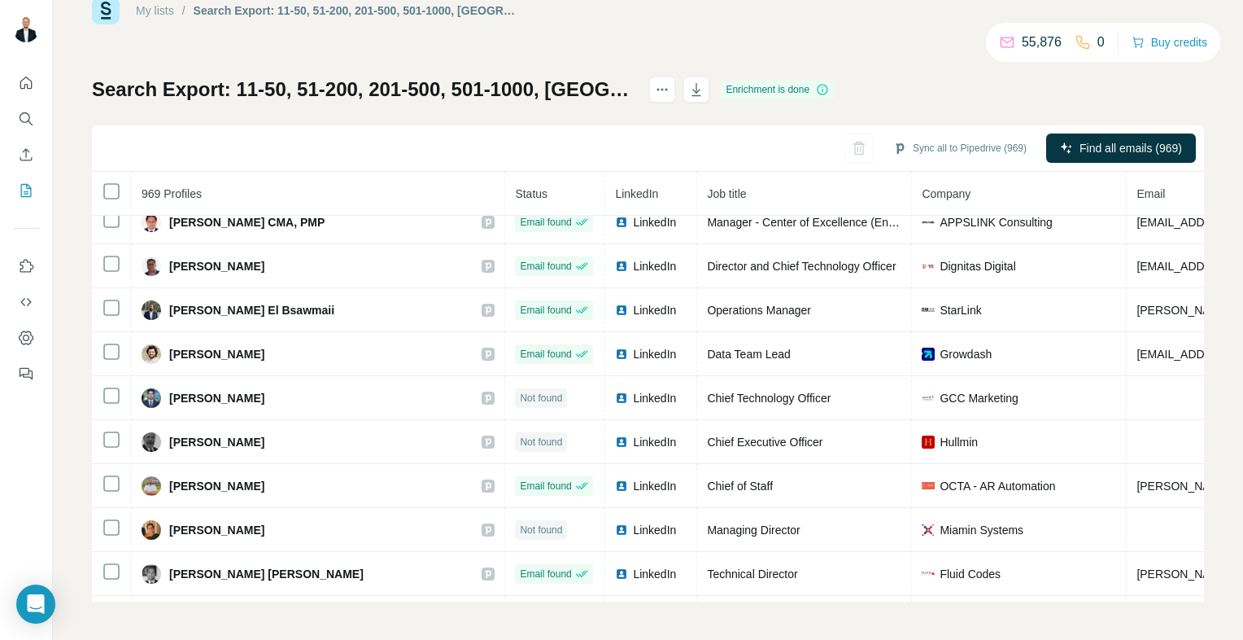
drag, startPoint x: 534, startPoint y: 442, endPoint x: 21, endPoint y: 335, distance: 523.6
click at [0, 0] on icon at bounding box center [0, 0] width 0 height 0
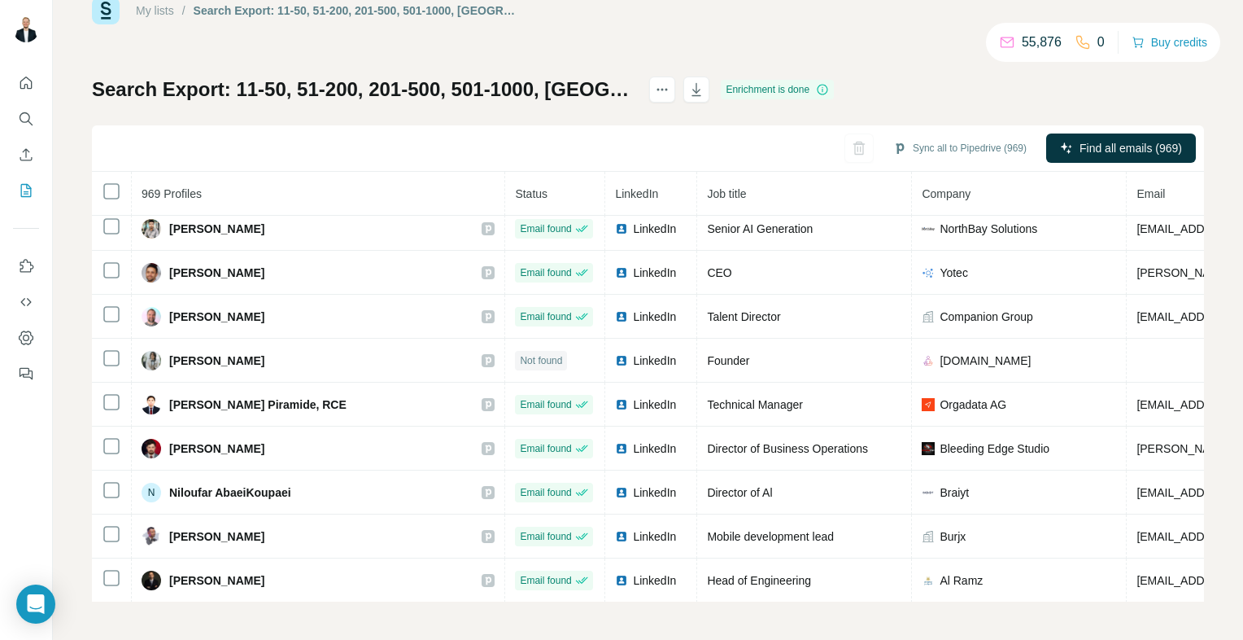
scroll to position [6725, 0]
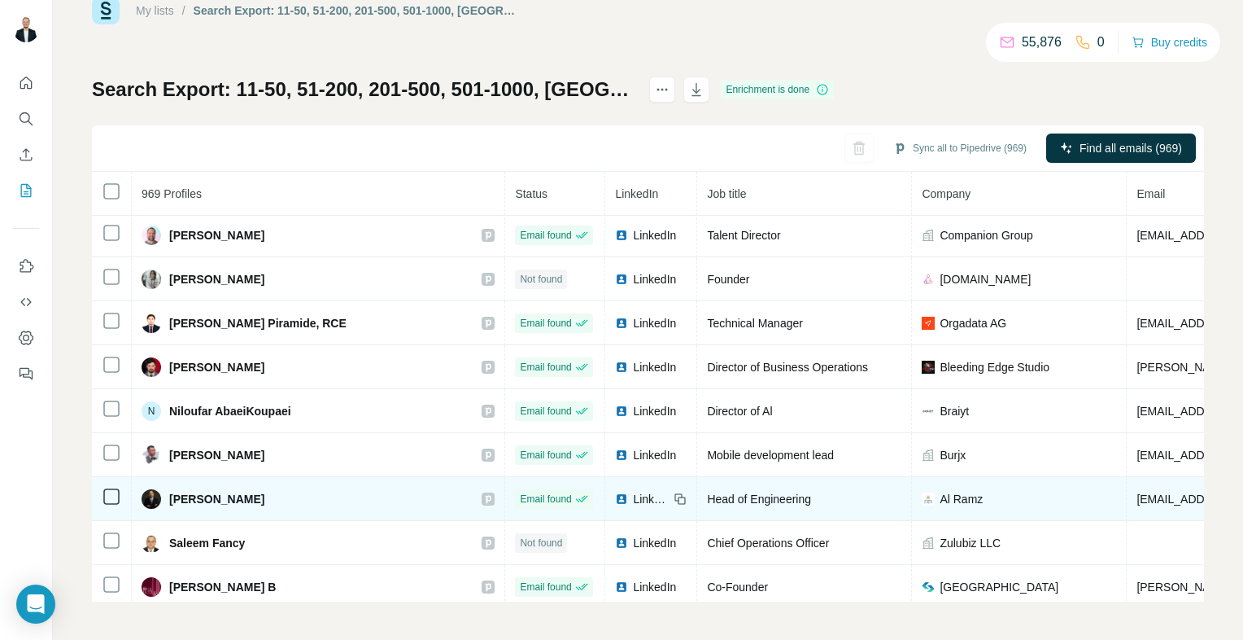
drag, startPoint x: 540, startPoint y: 491, endPoint x: 212, endPoint y: 444, distance: 332.1
click at [0, 0] on icon at bounding box center [0, 0] width 0 height 0
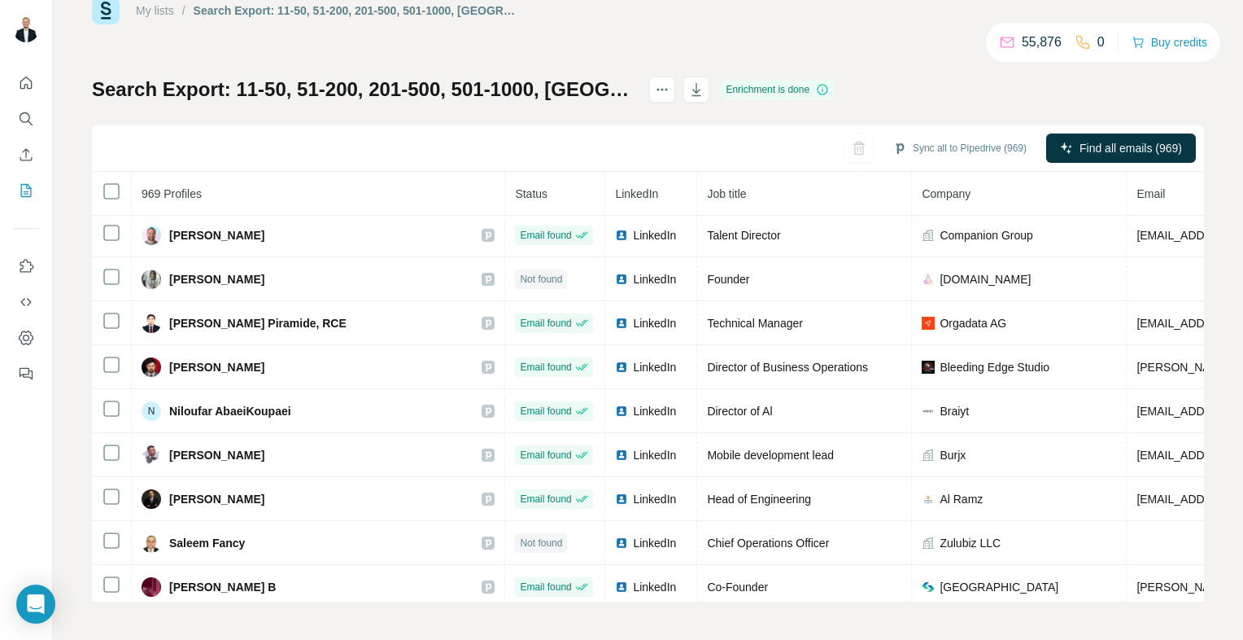
drag, startPoint x: 538, startPoint y: 489, endPoint x: 28, endPoint y: 485, distance: 509.4
click at [0, 0] on icon at bounding box center [0, 0] width 0 height 0
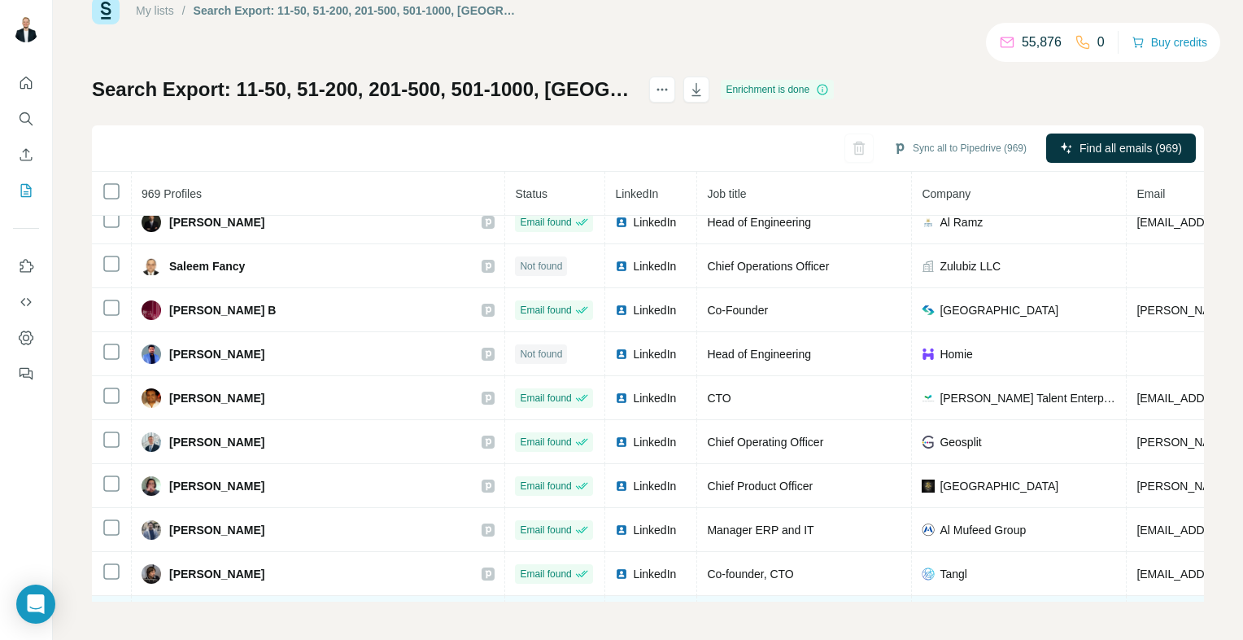
scroll to position [7050, 0]
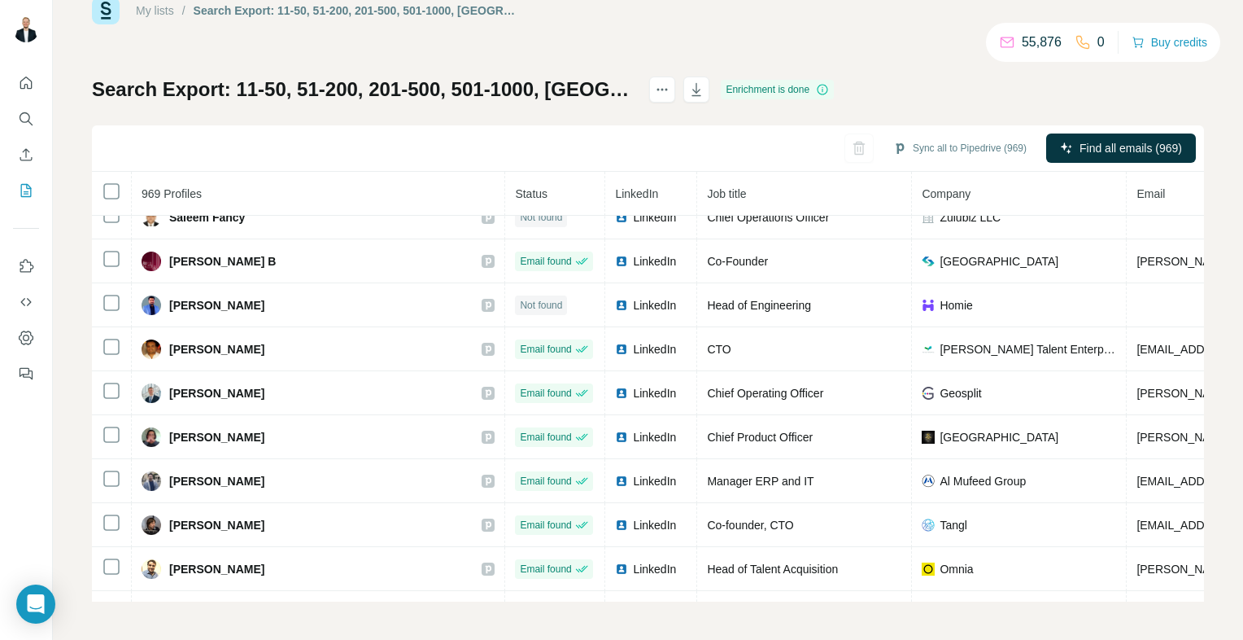
click at [615, 561] on div "LinkedIn" at bounding box center [651, 569] width 72 height 16
